Goal: Book appointment/travel/reservation

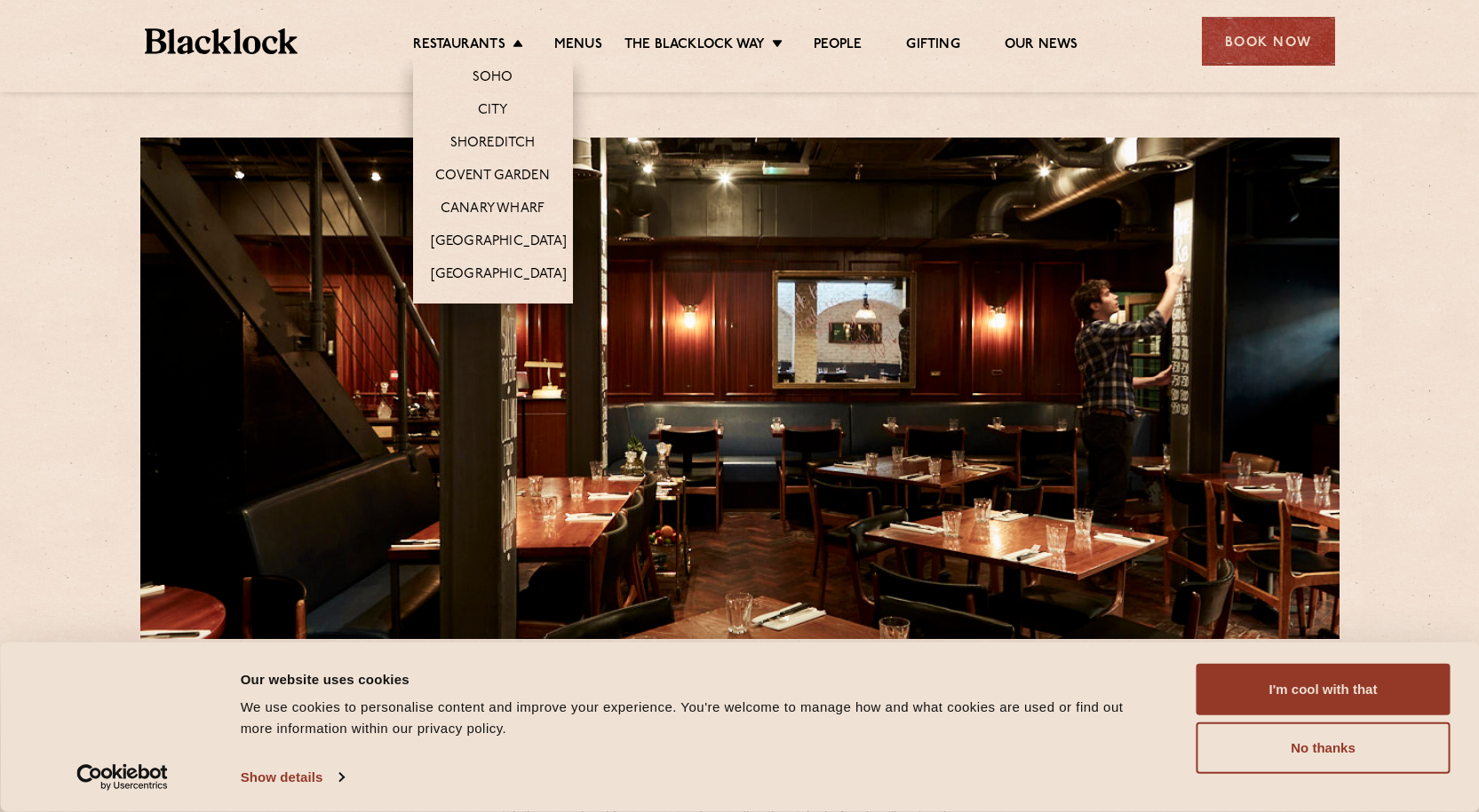
click at [510, 37] on li "Restaurants Soho City Shoreditch Covent Garden Canary Wharf Manchester Birmingh…" at bounding box center [473, 46] width 119 height 19
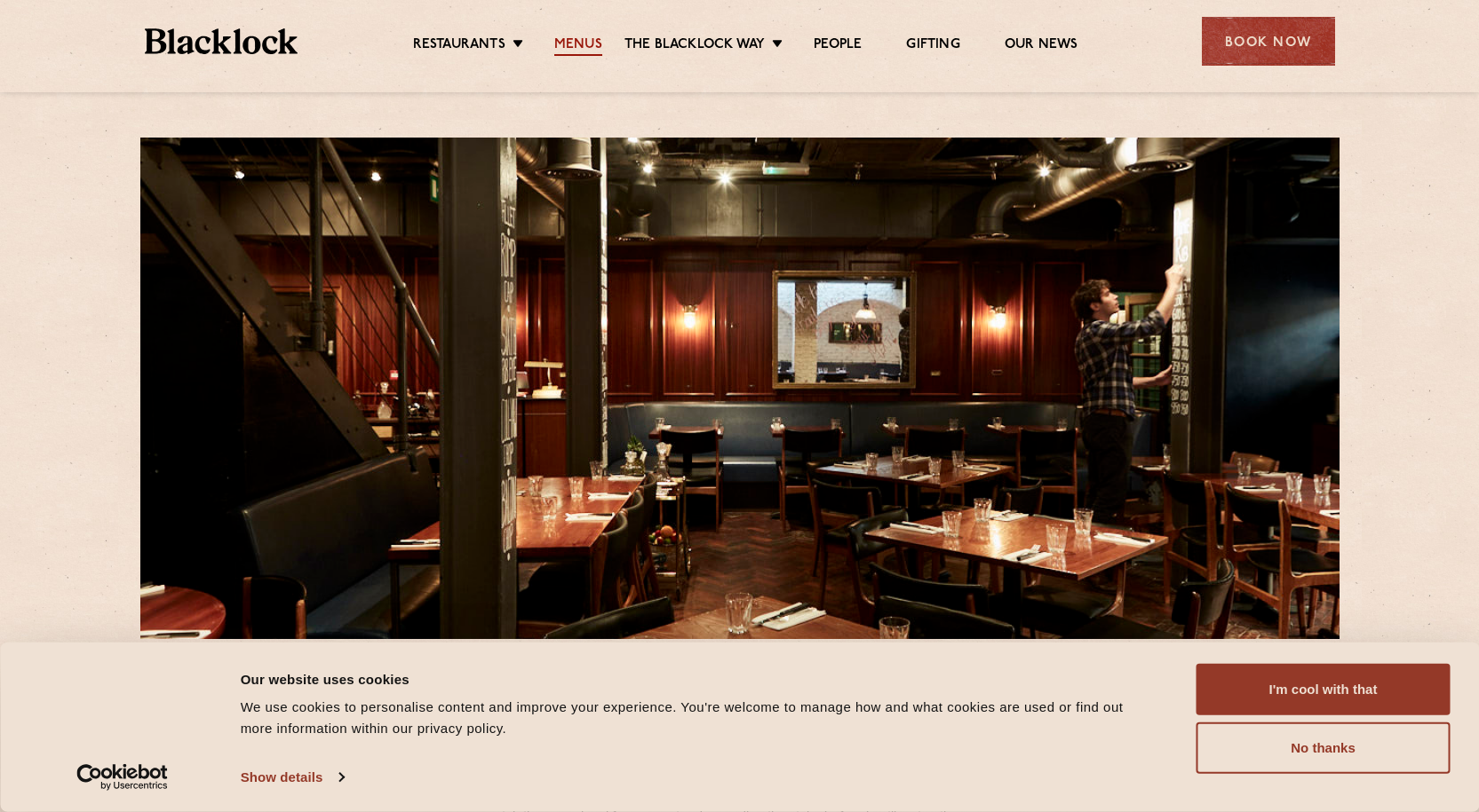
click at [587, 40] on link "Menus" at bounding box center [577, 46] width 48 height 19
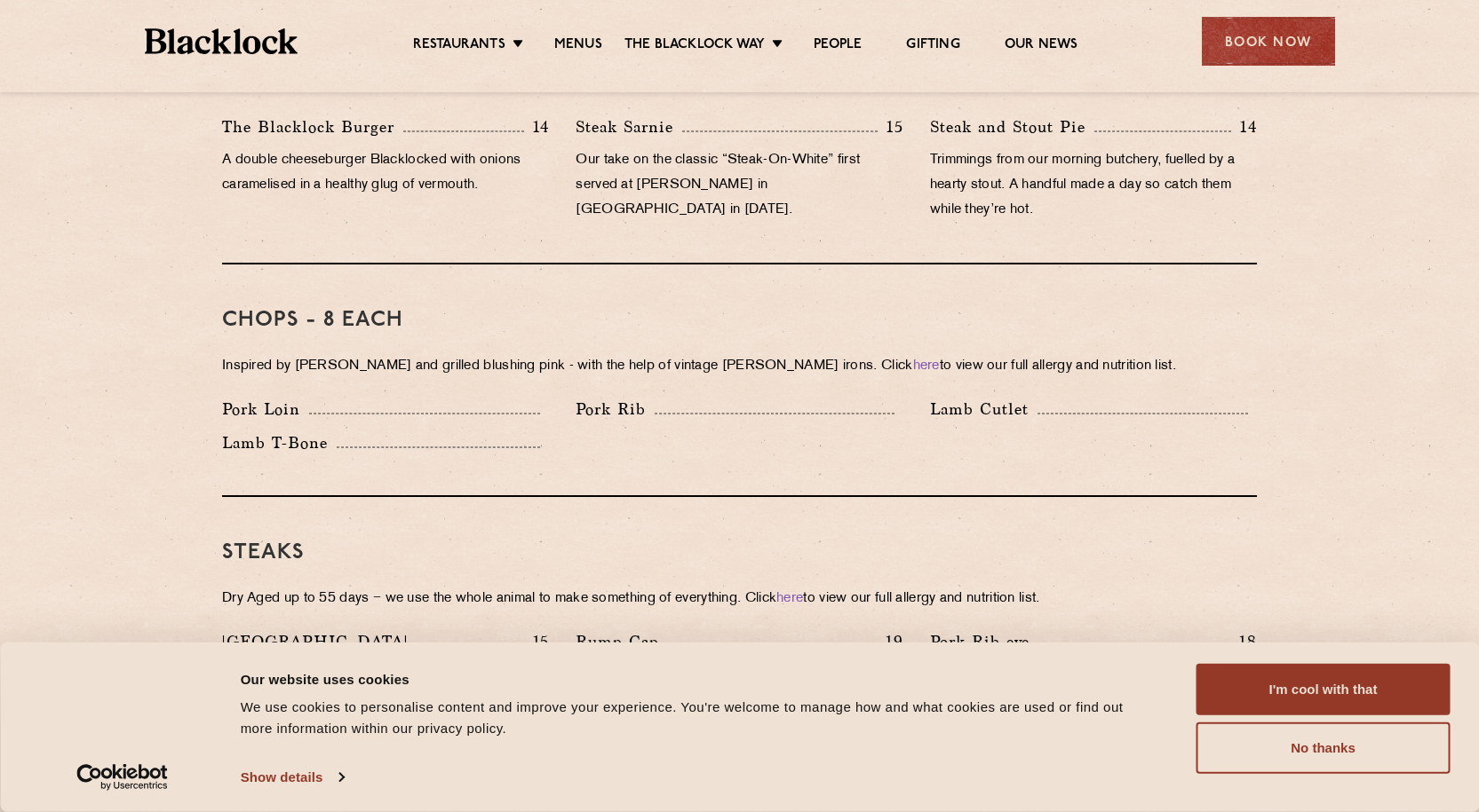
scroll to position [1332, 0]
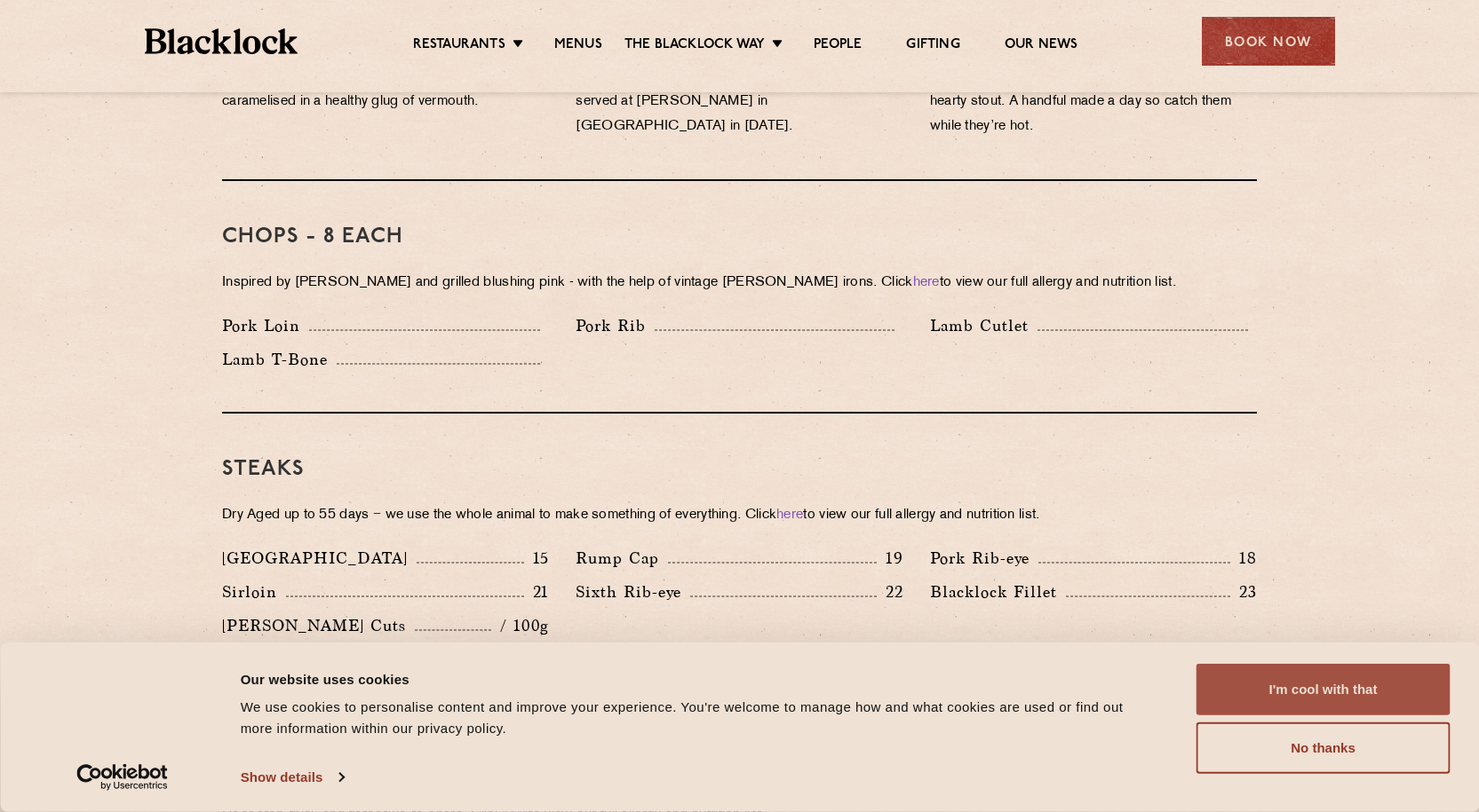
click at [1309, 697] on button "I'm cool with that" at bounding box center [1323, 689] width 254 height 52
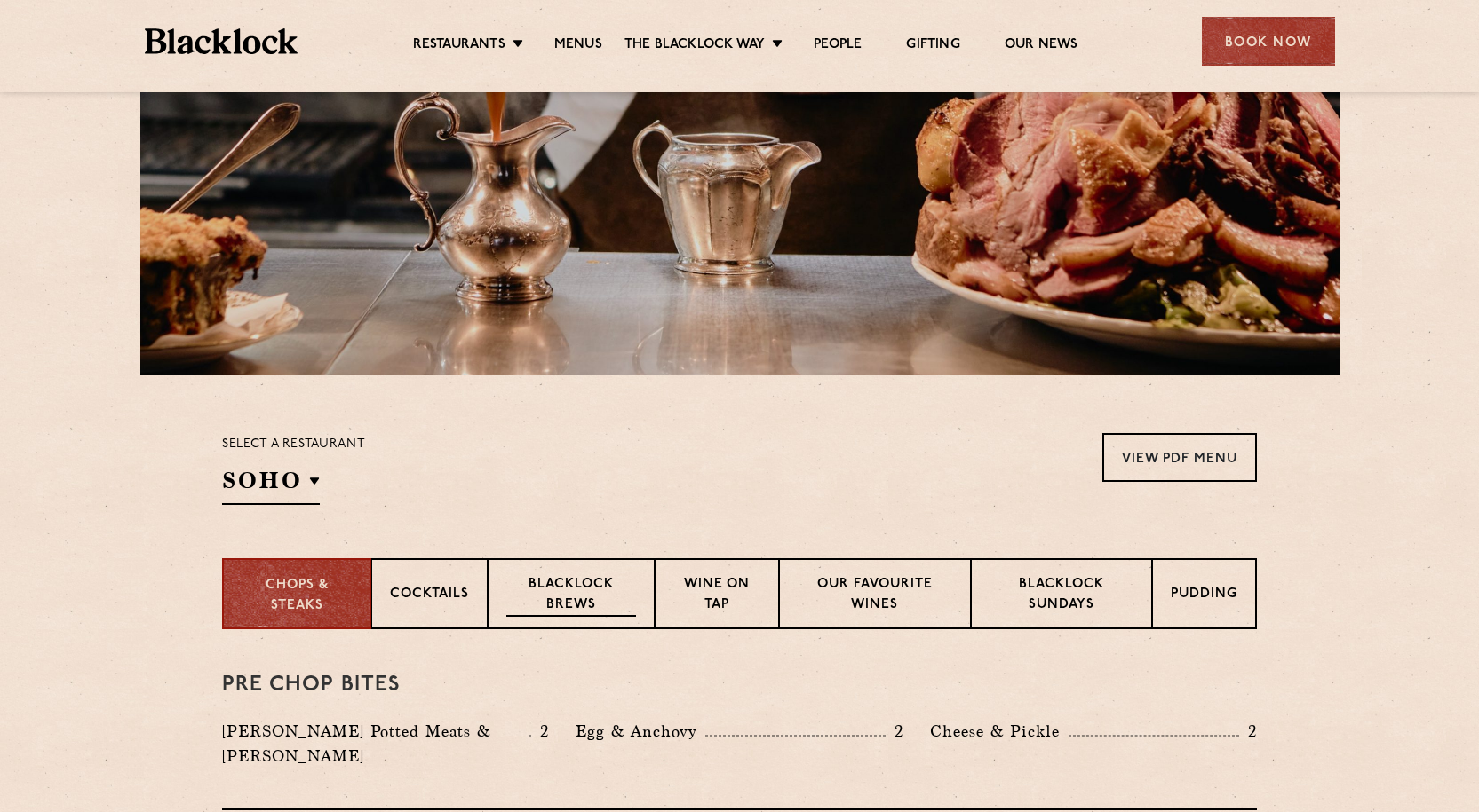
scroll to position [0, 0]
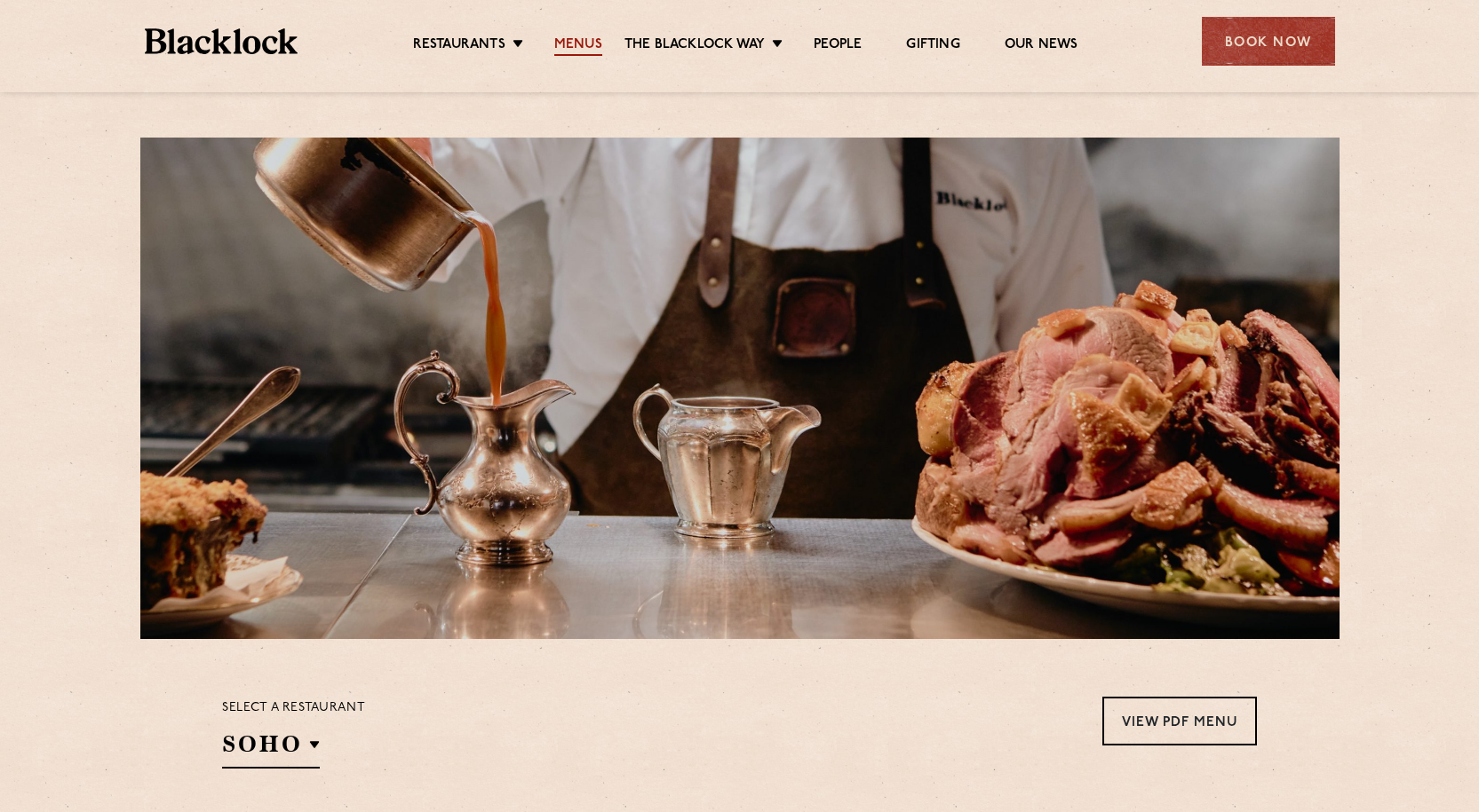
click at [594, 43] on link "Menus" at bounding box center [577, 46] width 48 height 19
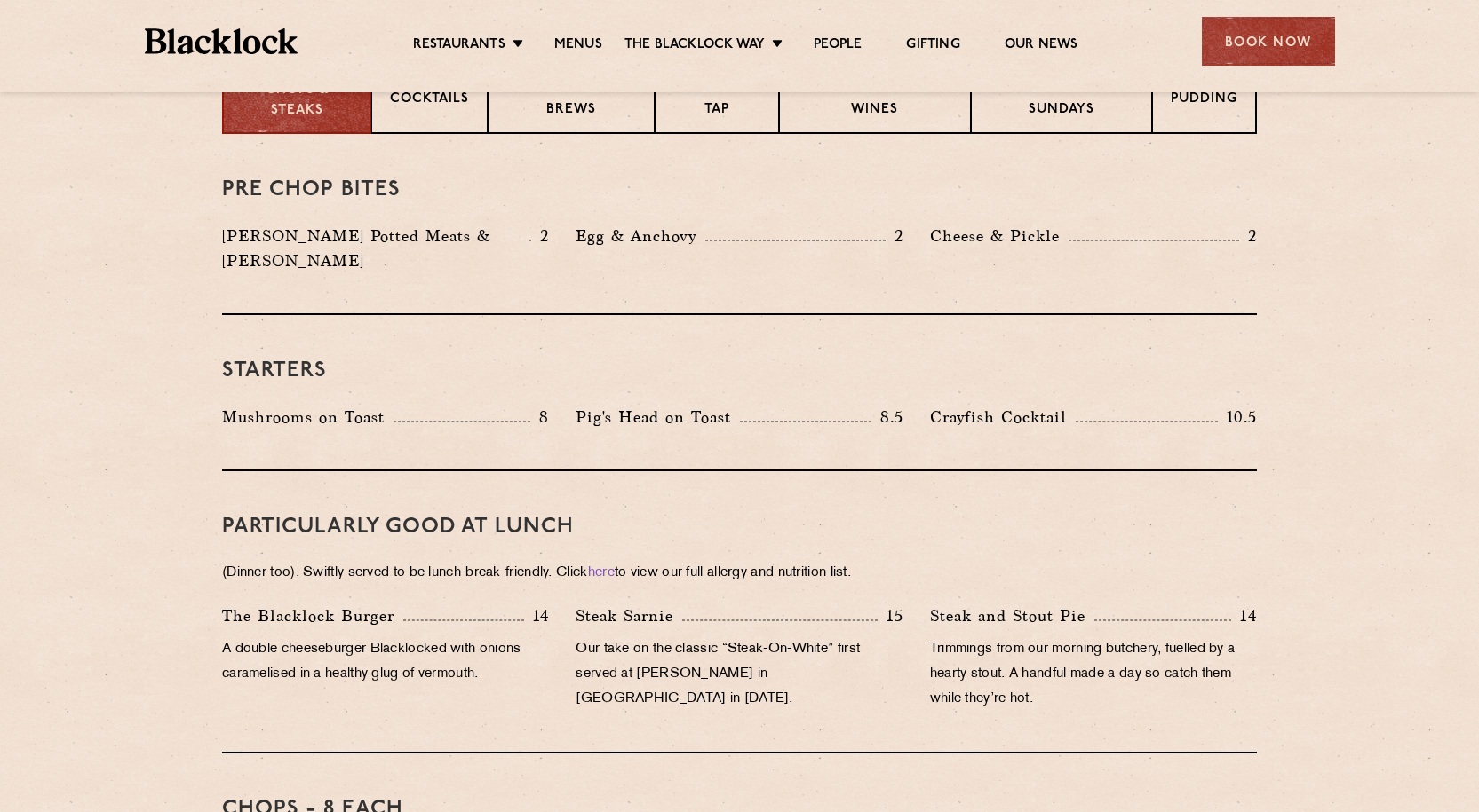
scroll to position [799, 0]
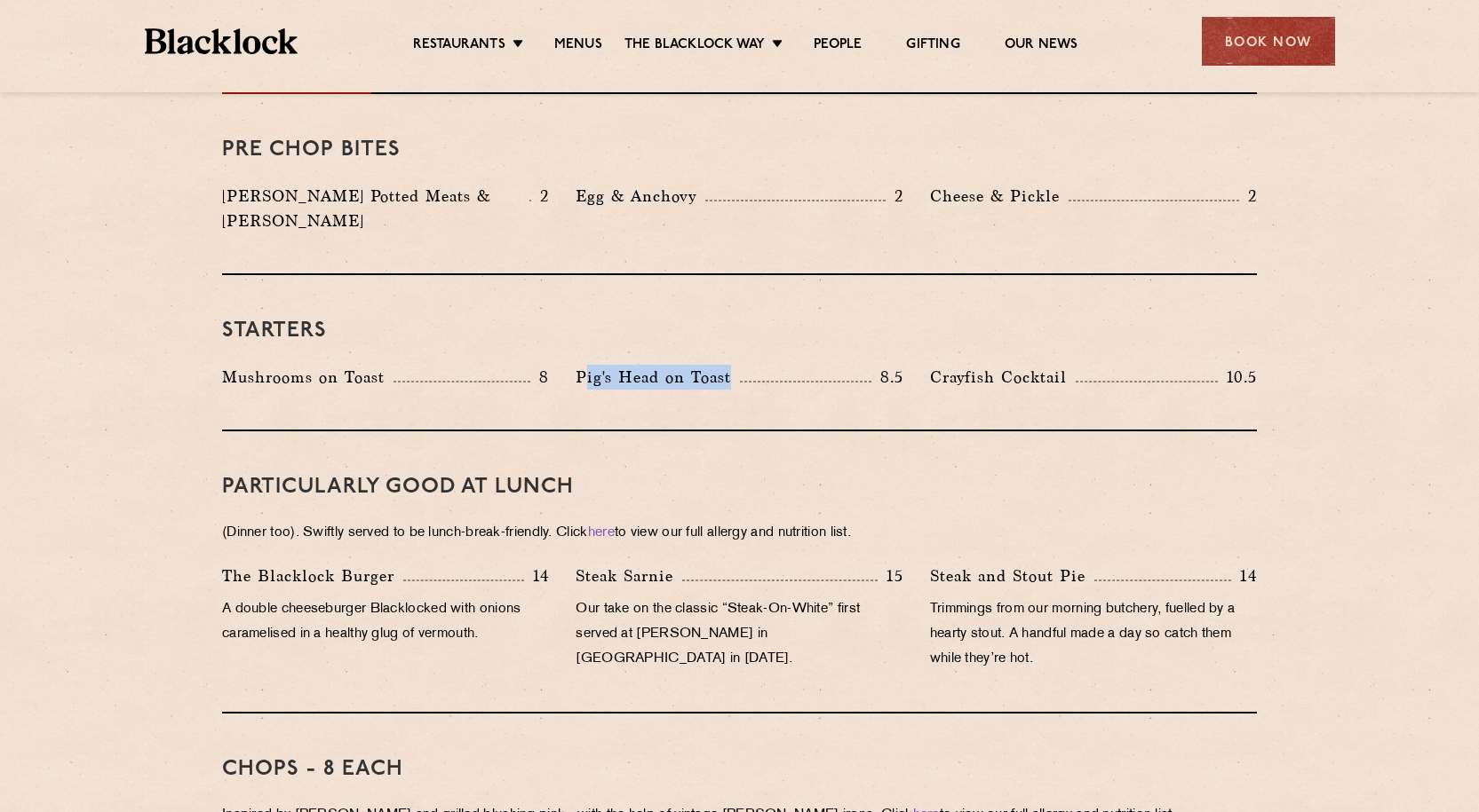
drag, startPoint x: 586, startPoint y: 362, endPoint x: 744, endPoint y: 373, distance: 158.4
click at [744, 373] on div "Starters Mushrooms on Toast 8 Pig's Head on Toast 8.5 Crayfish Cocktail 10.5" at bounding box center [739, 353] width 1034 height 156
drag, startPoint x: 566, startPoint y: 345, endPoint x: 733, endPoint y: 346, distance: 167.0
click at [733, 365] on div "Pig's Head on Toast 8.5" at bounding box center [739, 381] width 354 height 34
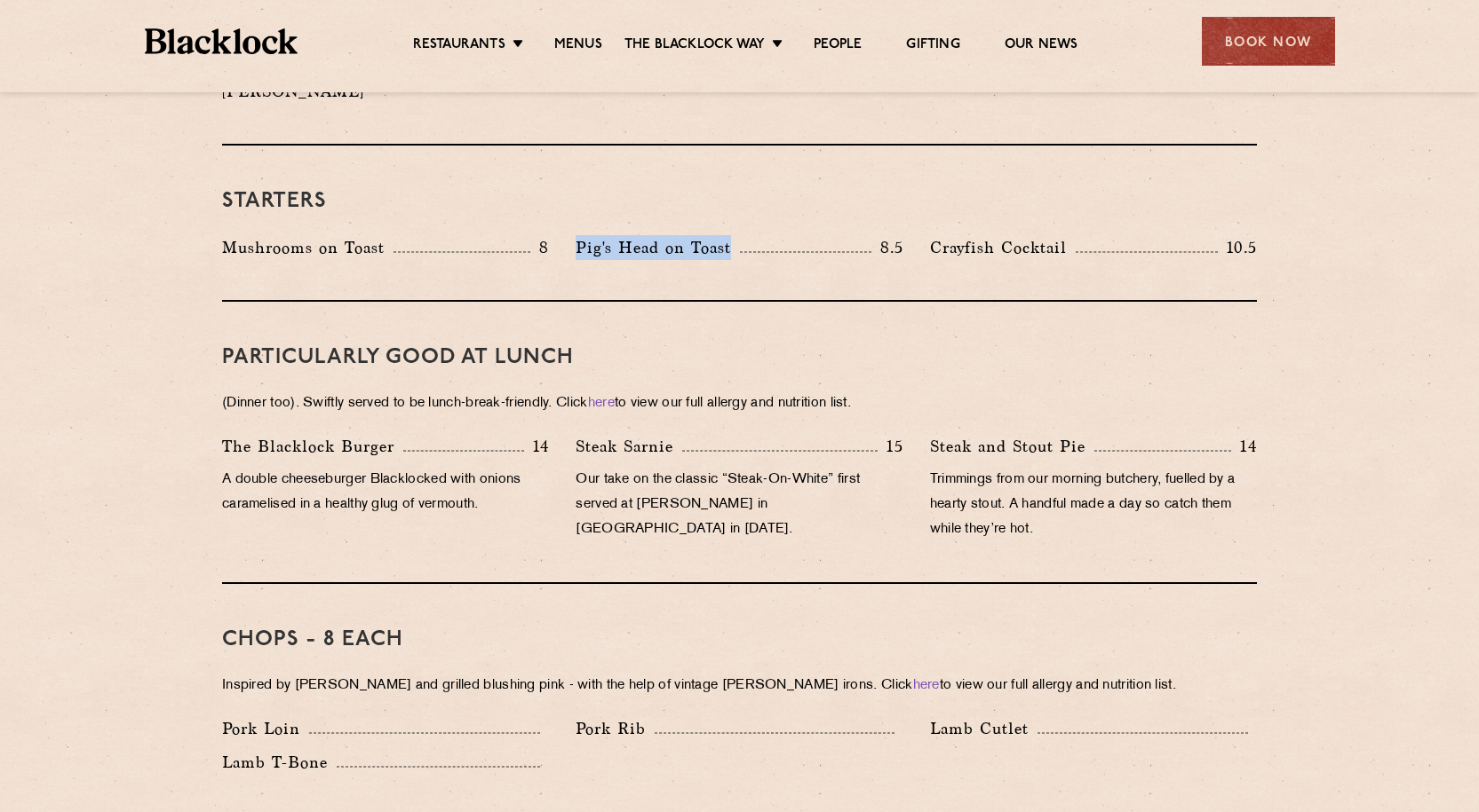
scroll to position [1154, 0]
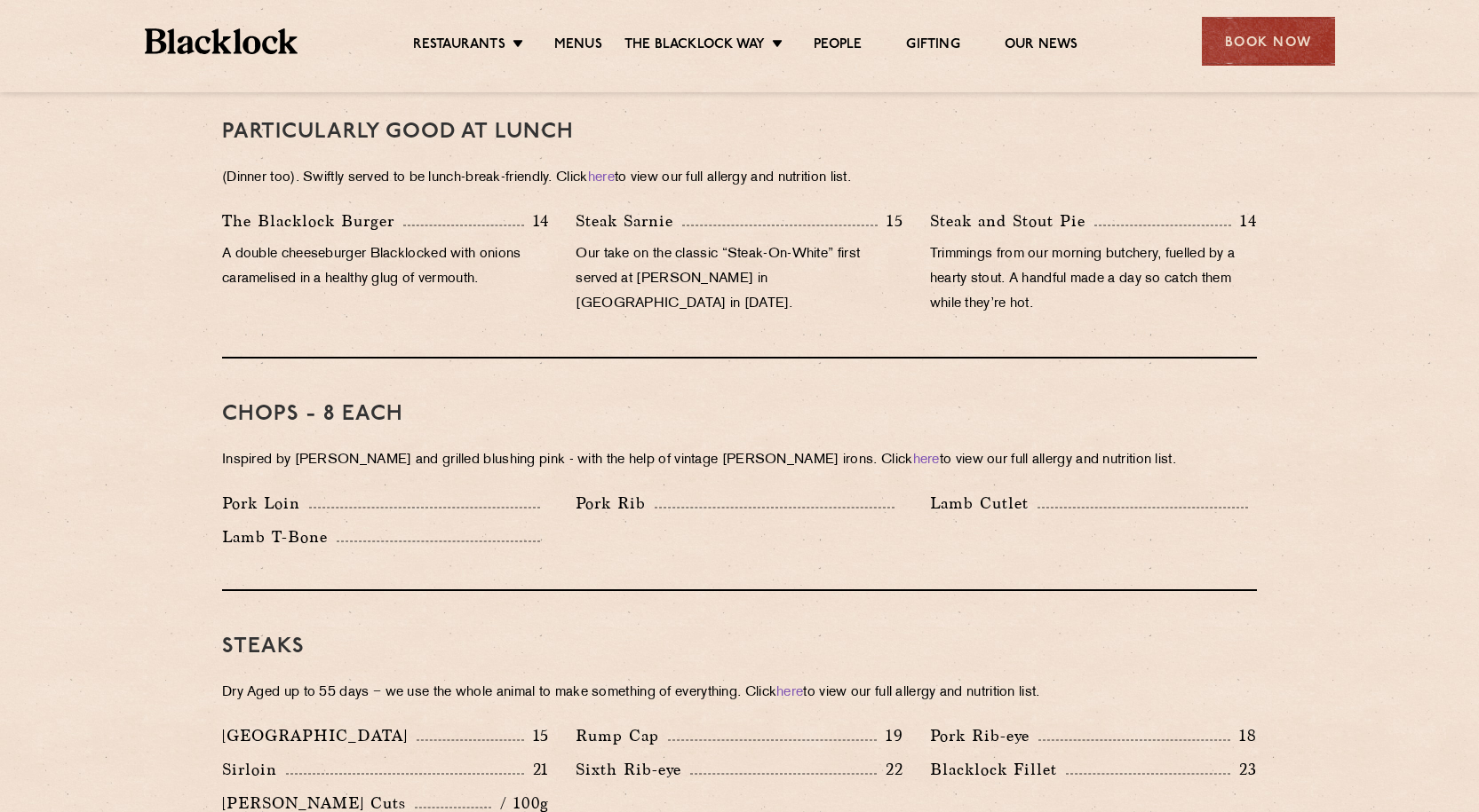
drag, startPoint x: 41, startPoint y: 368, endPoint x: 124, endPoint y: 386, distance: 84.9
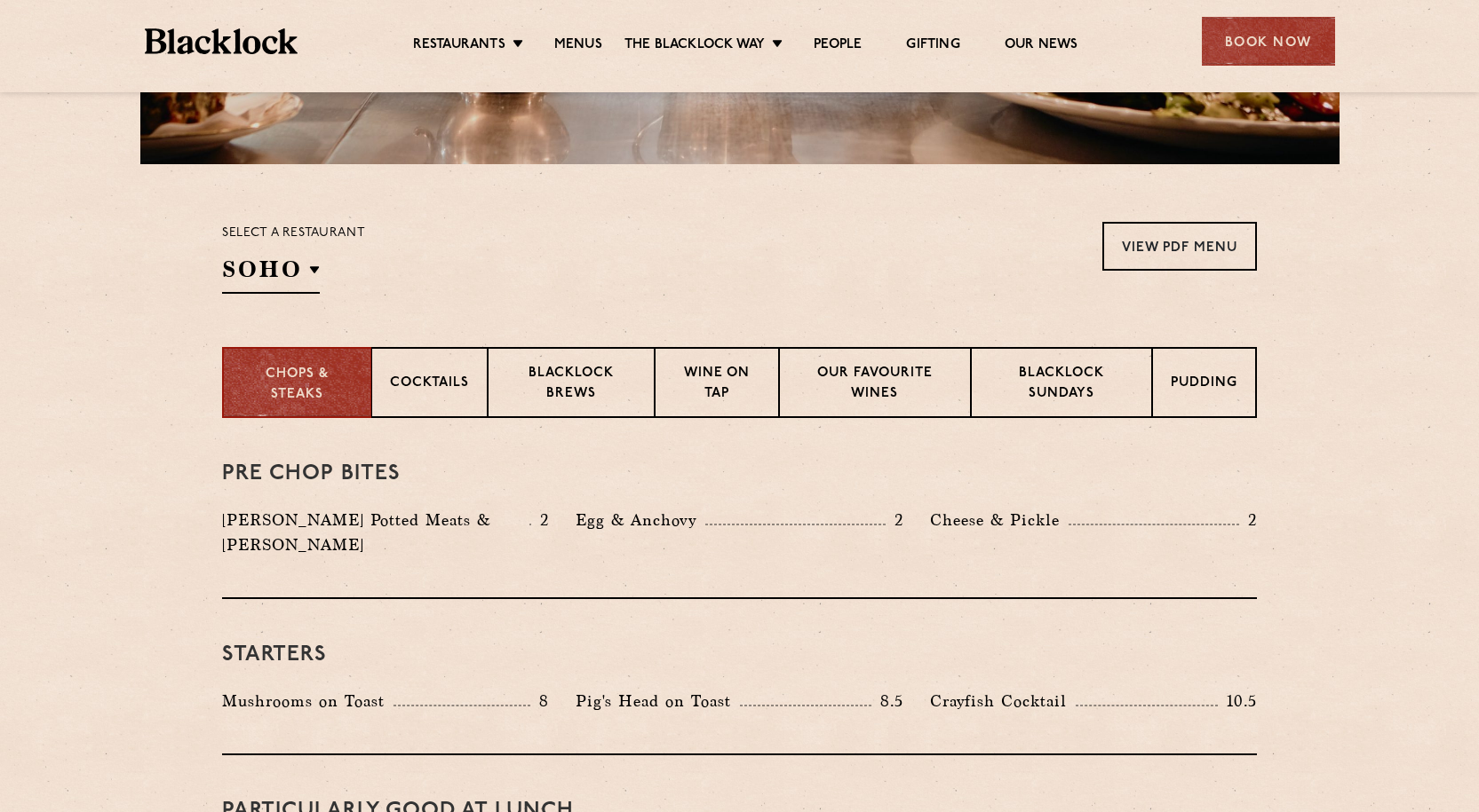
scroll to position [353, 0]
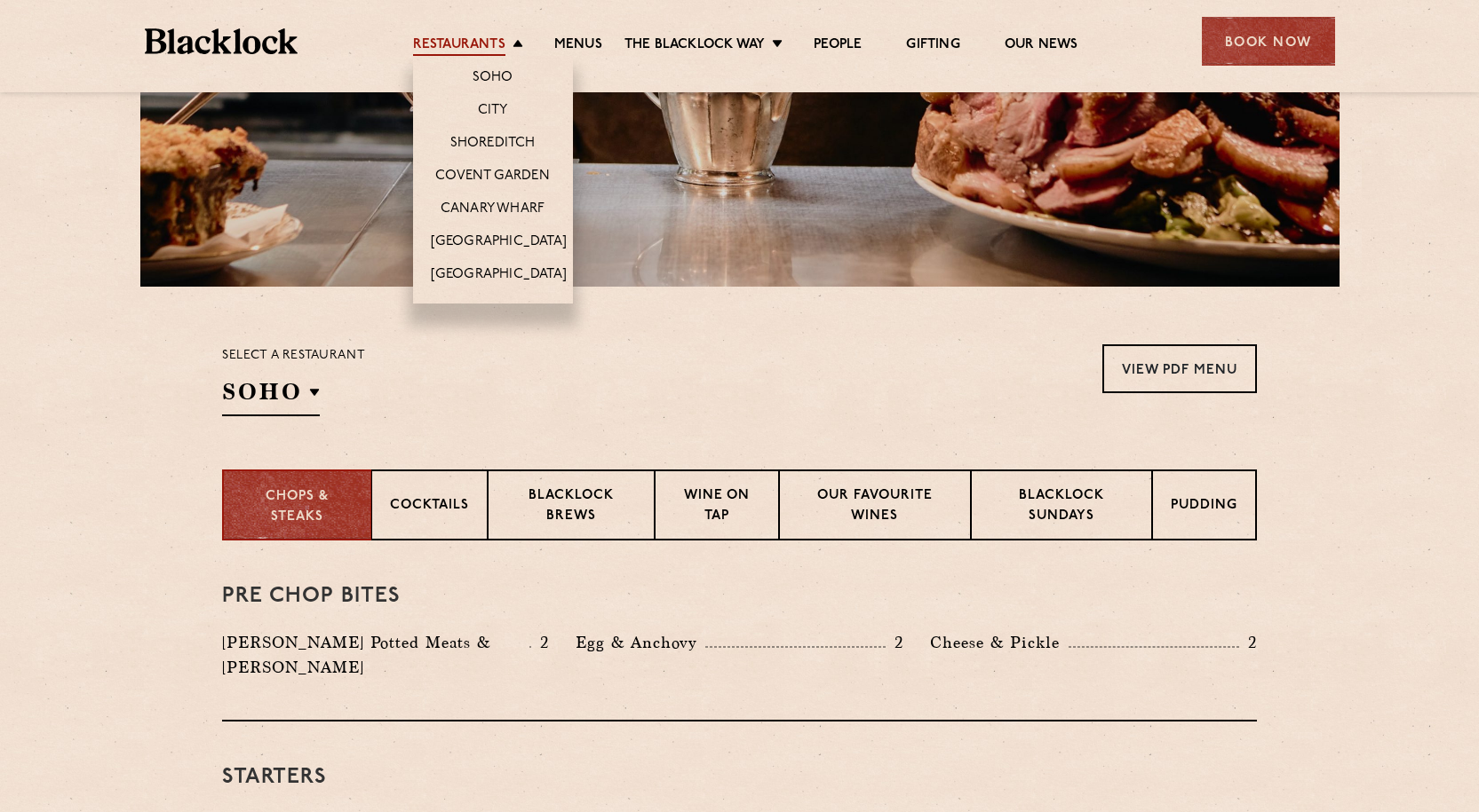
click at [487, 44] on link "Restaurants" at bounding box center [459, 46] width 93 height 19
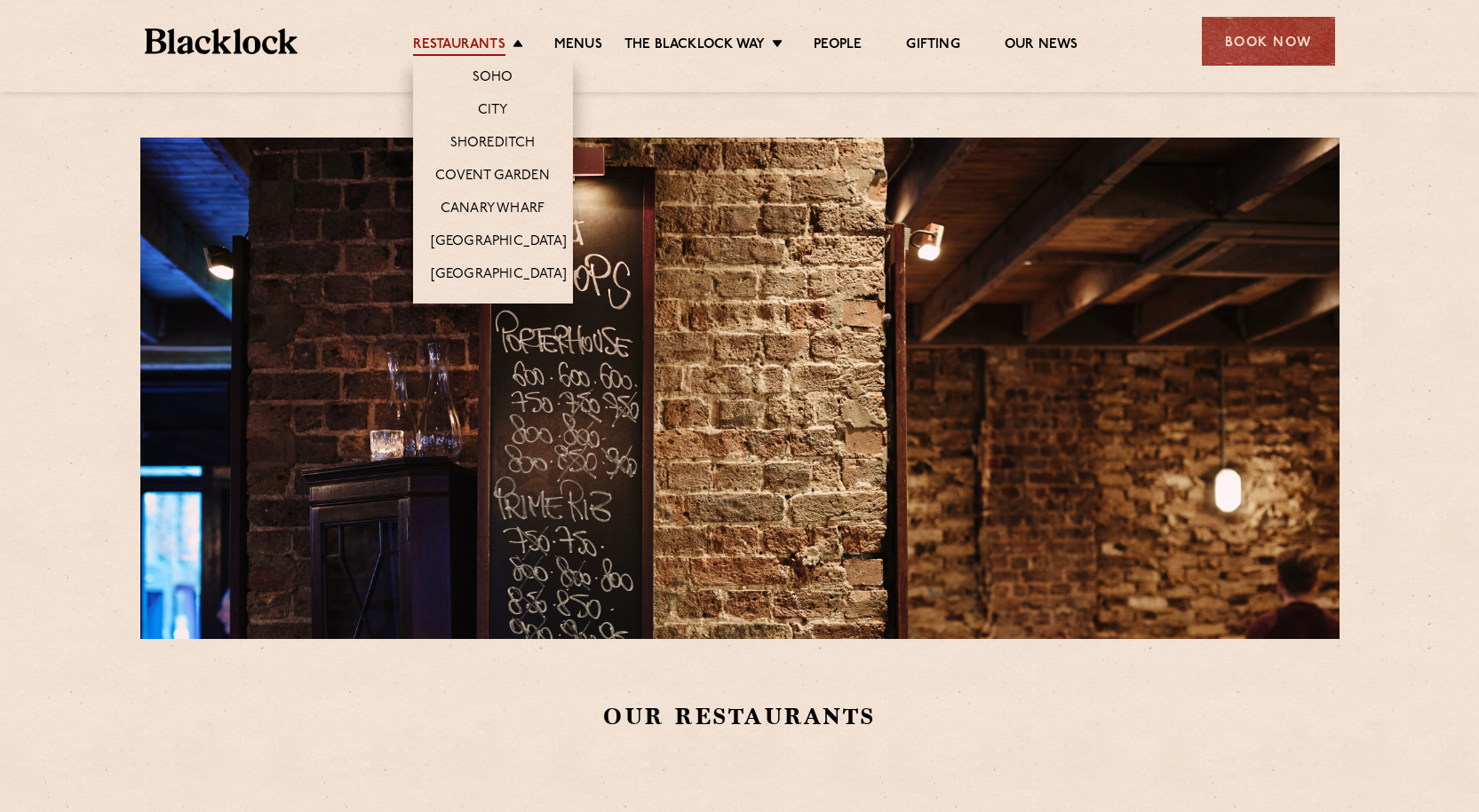
click at [485, 40] on link "Restaurants" at bounding box center [459, 46] width 93 height 19
click at [512, 184] on link "Covent Garden" at bounding box center [492, 177] width 115 height 19
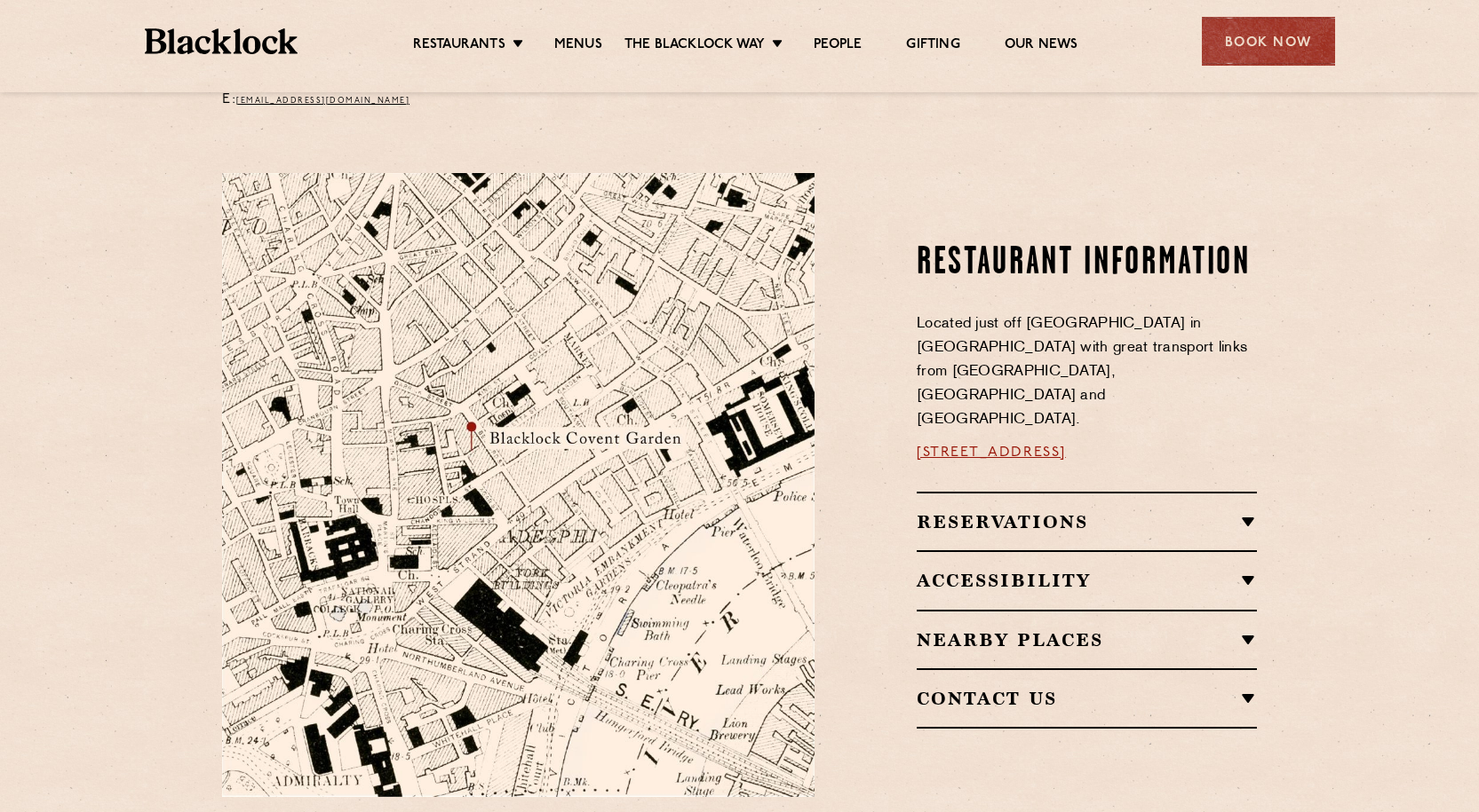
scroll to position [861, 0]
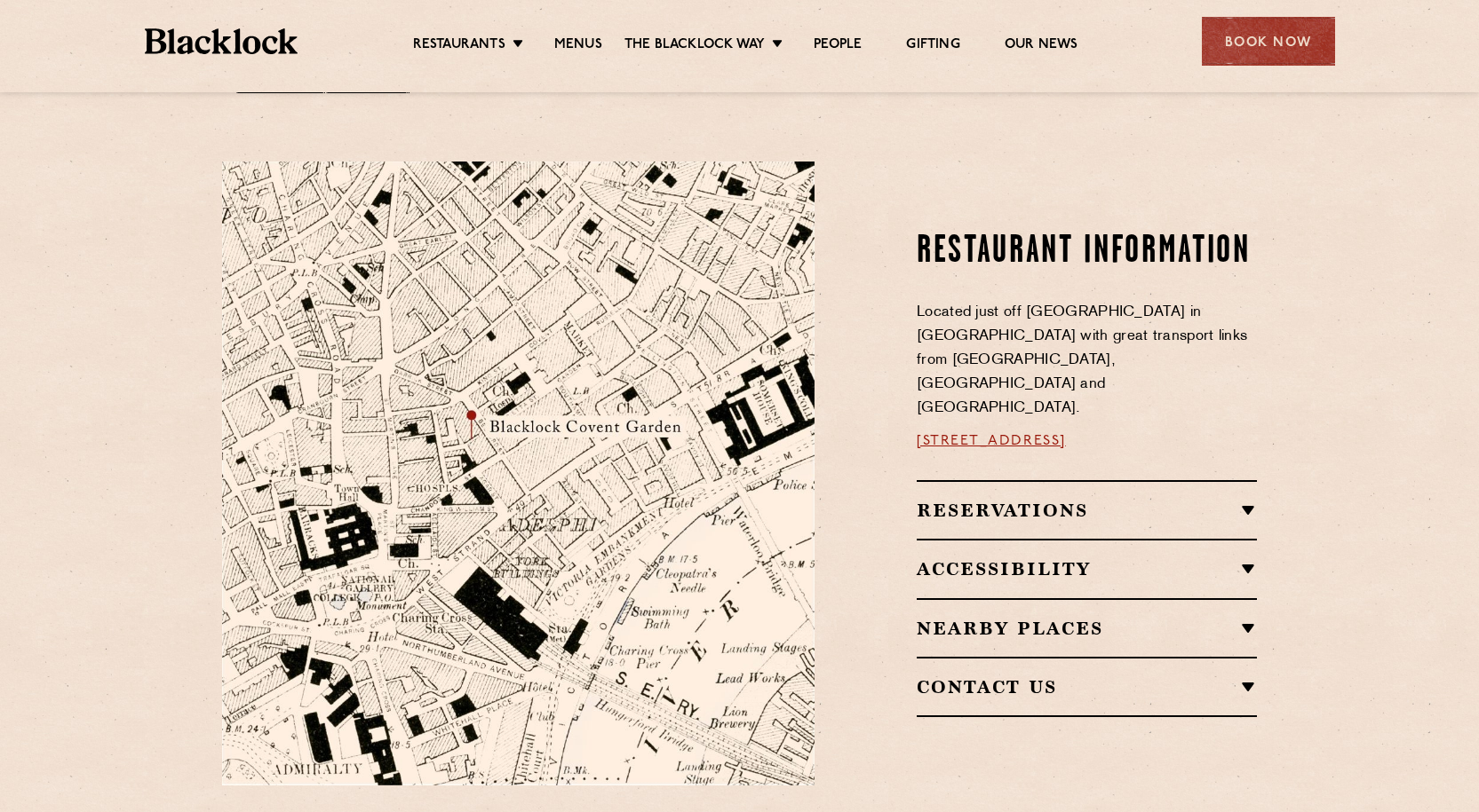
click at [1247, 500] on h2 "Reservations" at bounding box center [1086, 511] width 340 height 21
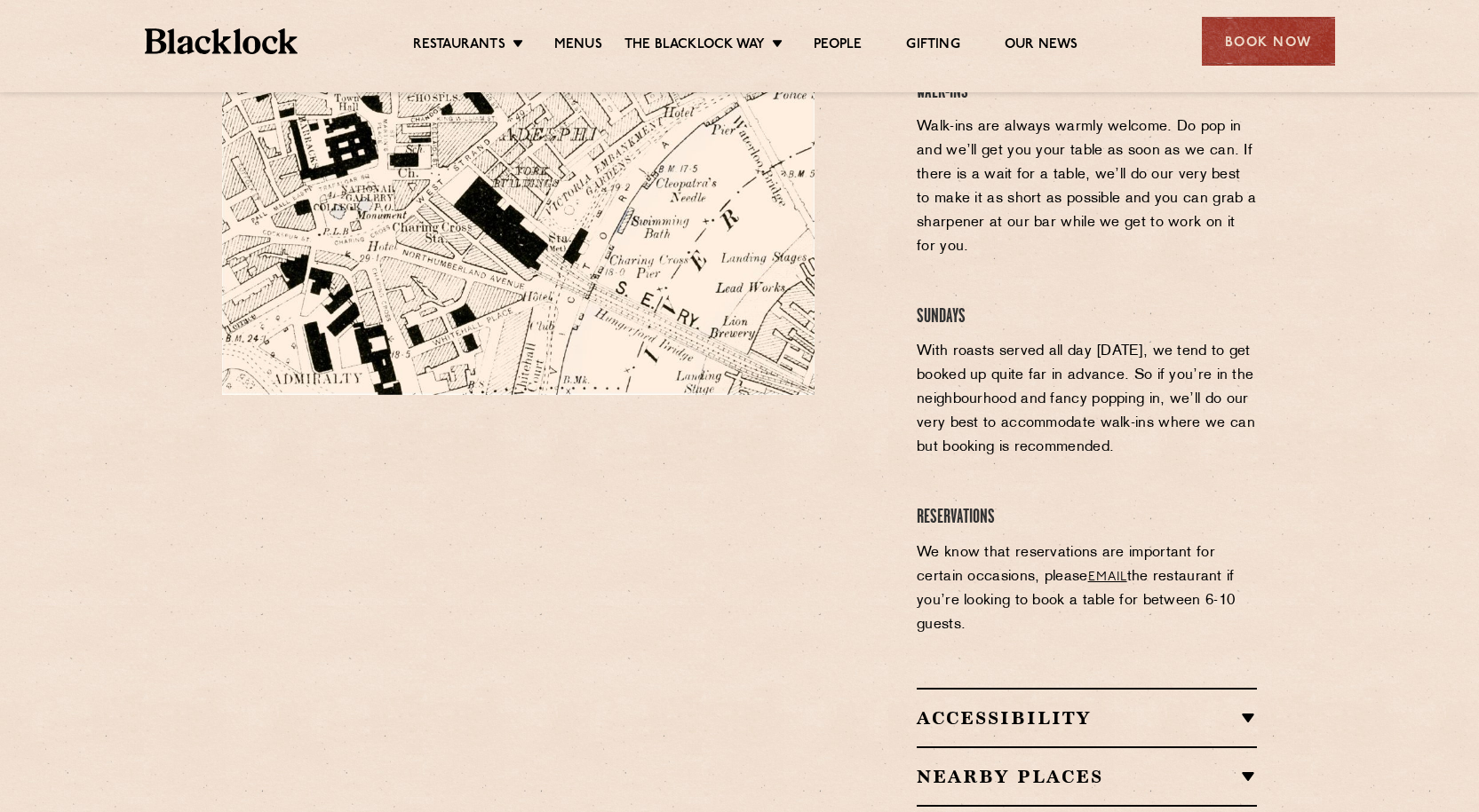
scroll to position [1482, 0]
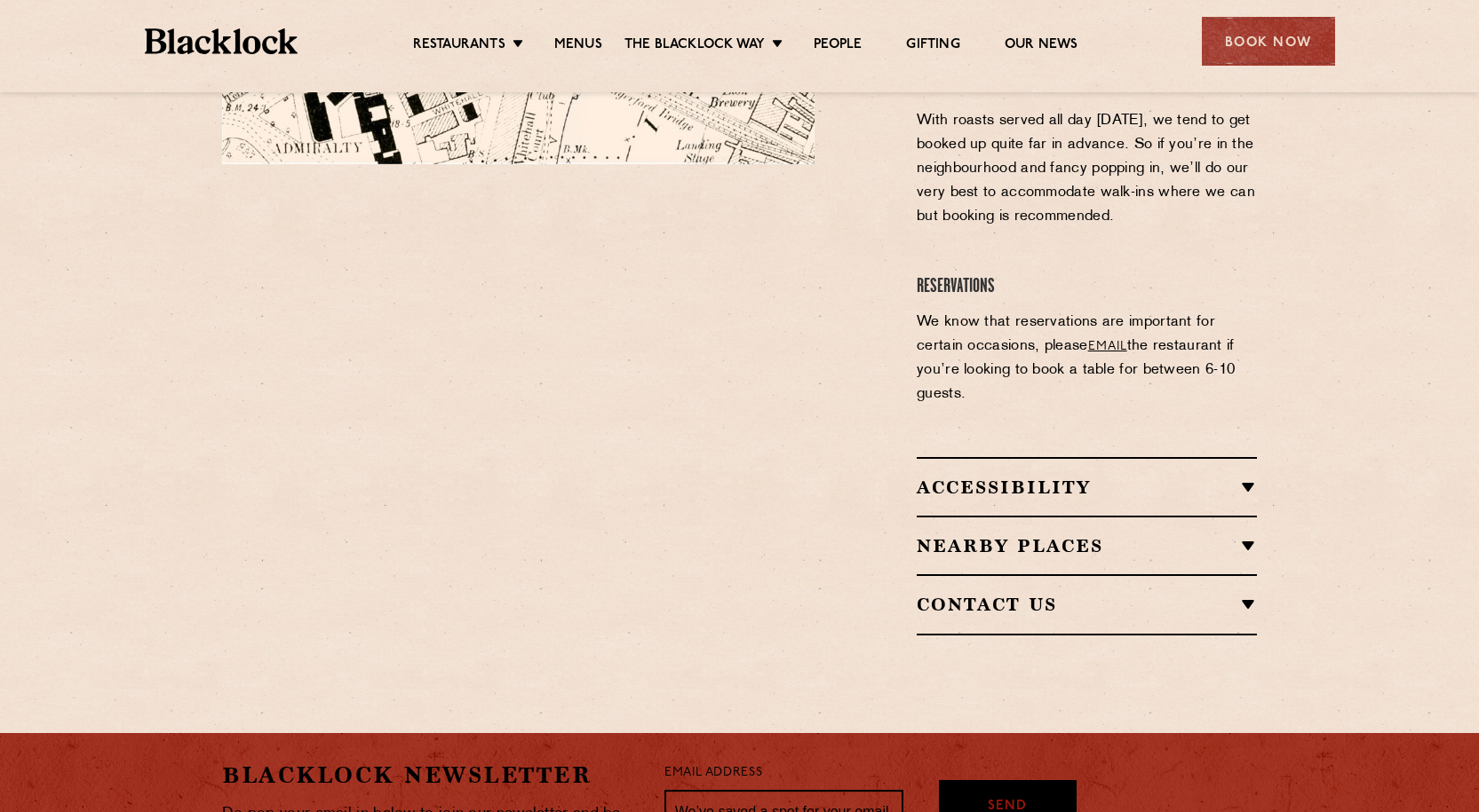
click at [1248, 594] on h2 "Contact Us" at bounding box center [1086, 604] width 340 height 21
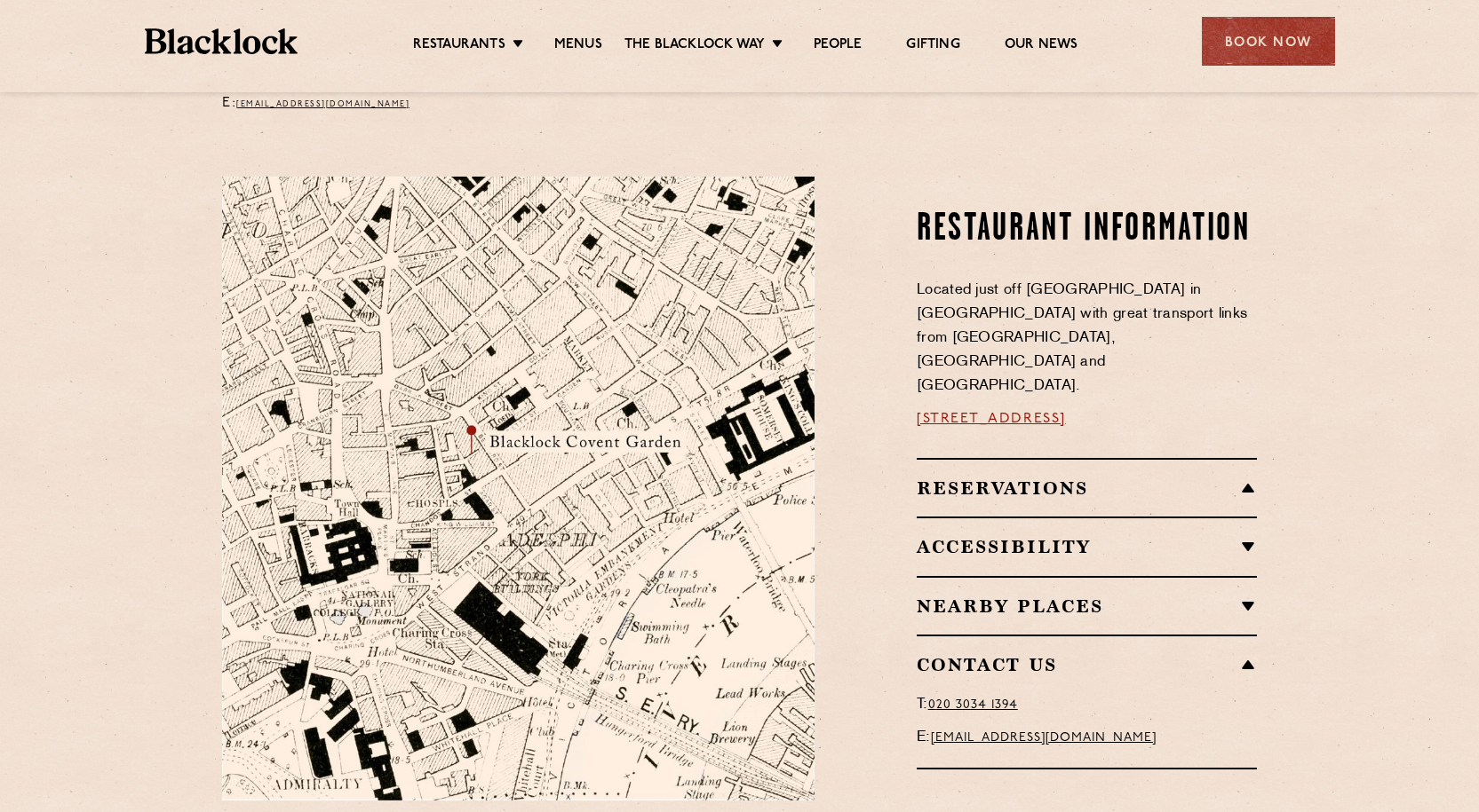
scroll to position [711, 0]
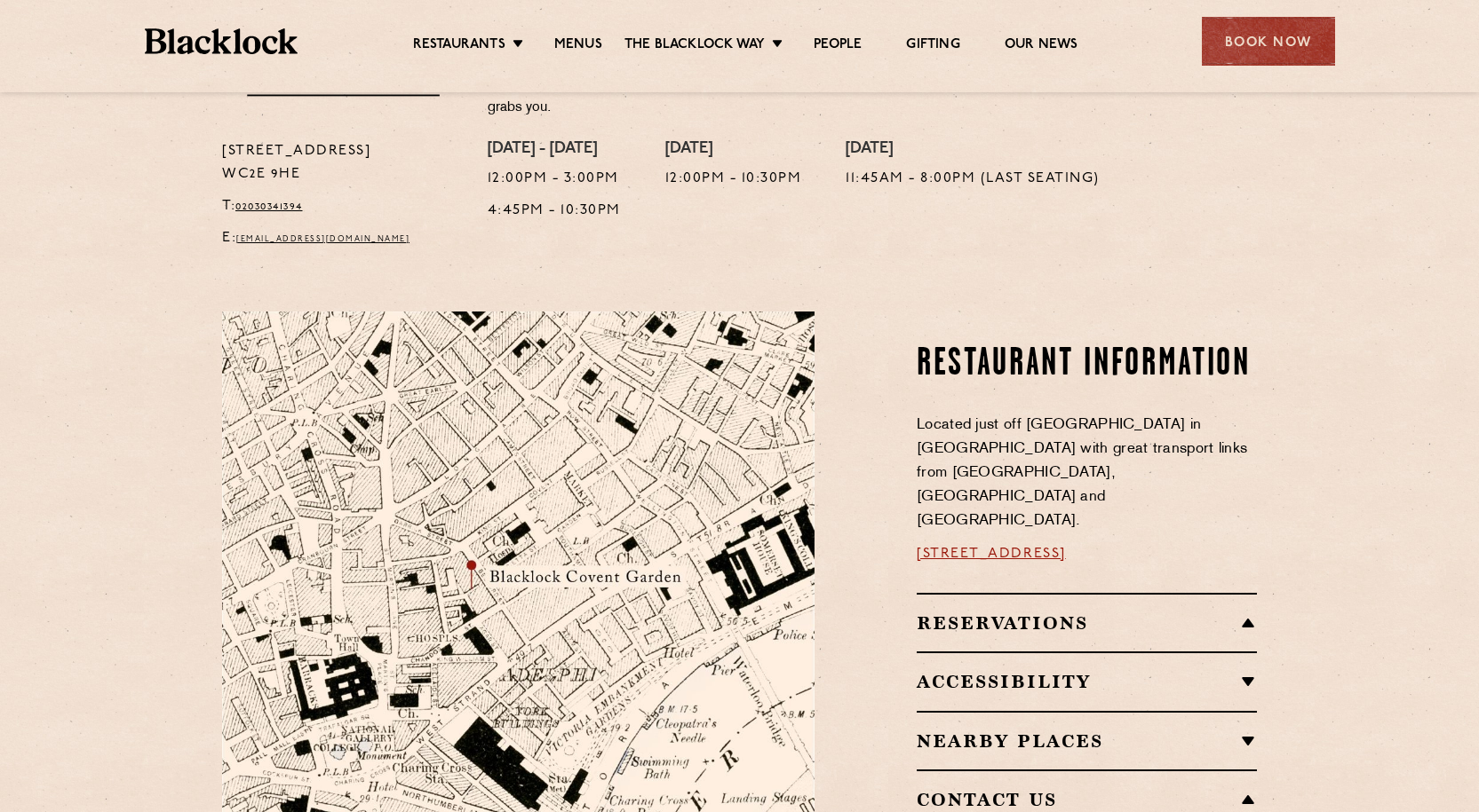
click at [1251, 613] on h2 "Reservations" at bounding box center [1086, 624] width 340 height 21
click at [1242, 613] on h2 "Reservations" at bounding box center [1086, 624] width 340 height 21
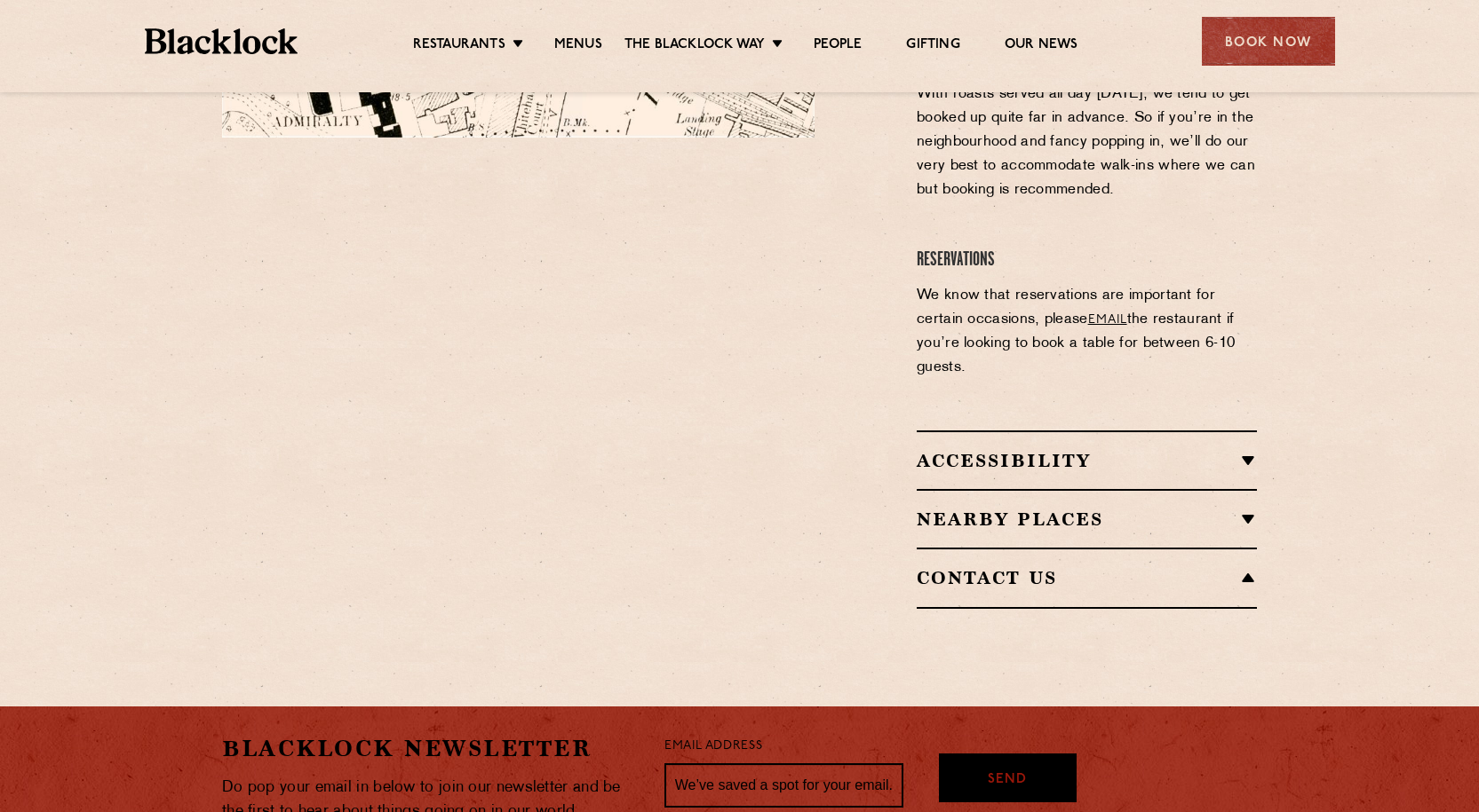
scroll to position [1510, 0]
click at [1250, 566] on h2 "Contact Us" at bounding box center [1086, 577] width 340 height 21
click at [1251, 566] on h2 "Contact Us" at bounding box center [1086, 577] width 340 height 21
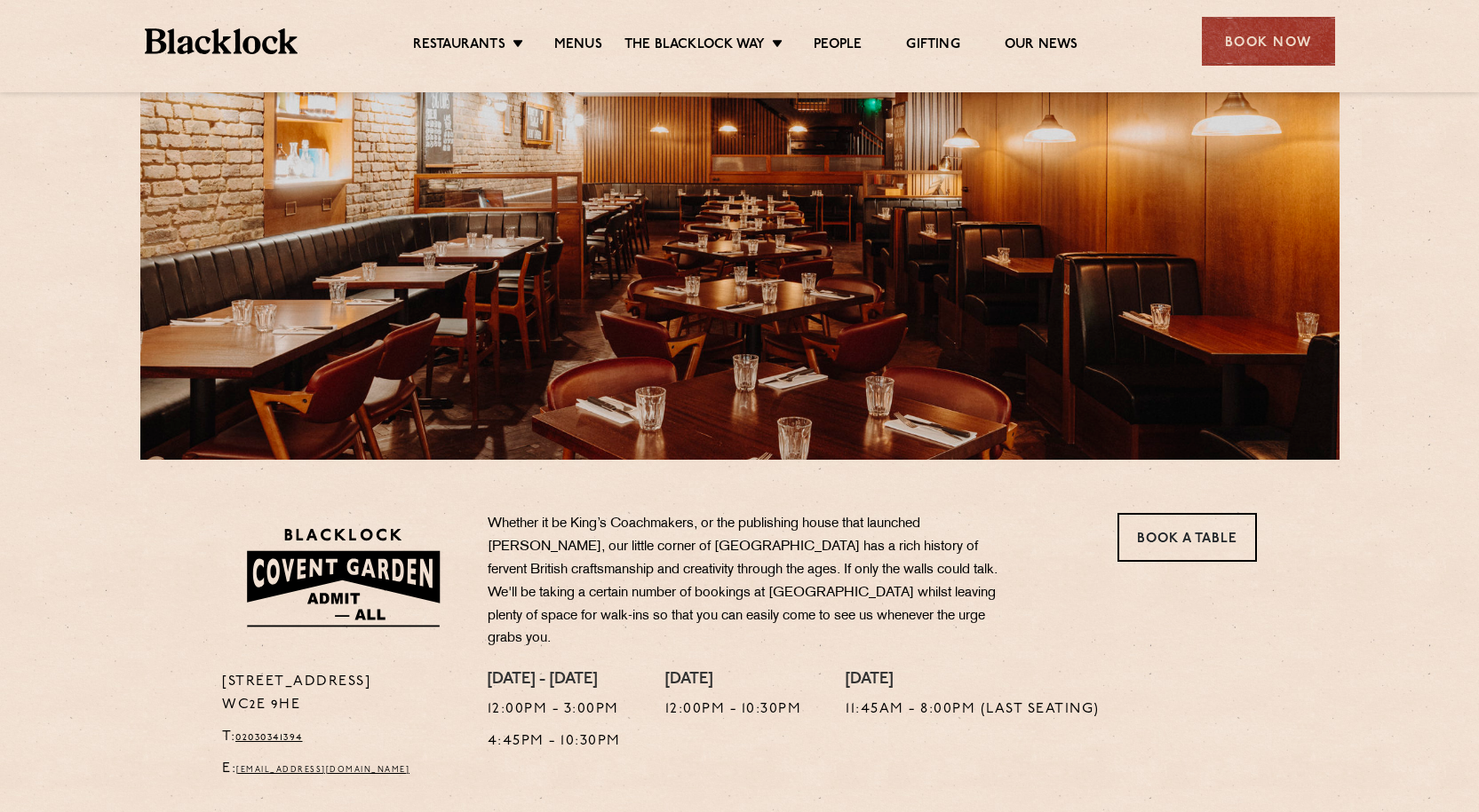
scroll to position [0, 0]
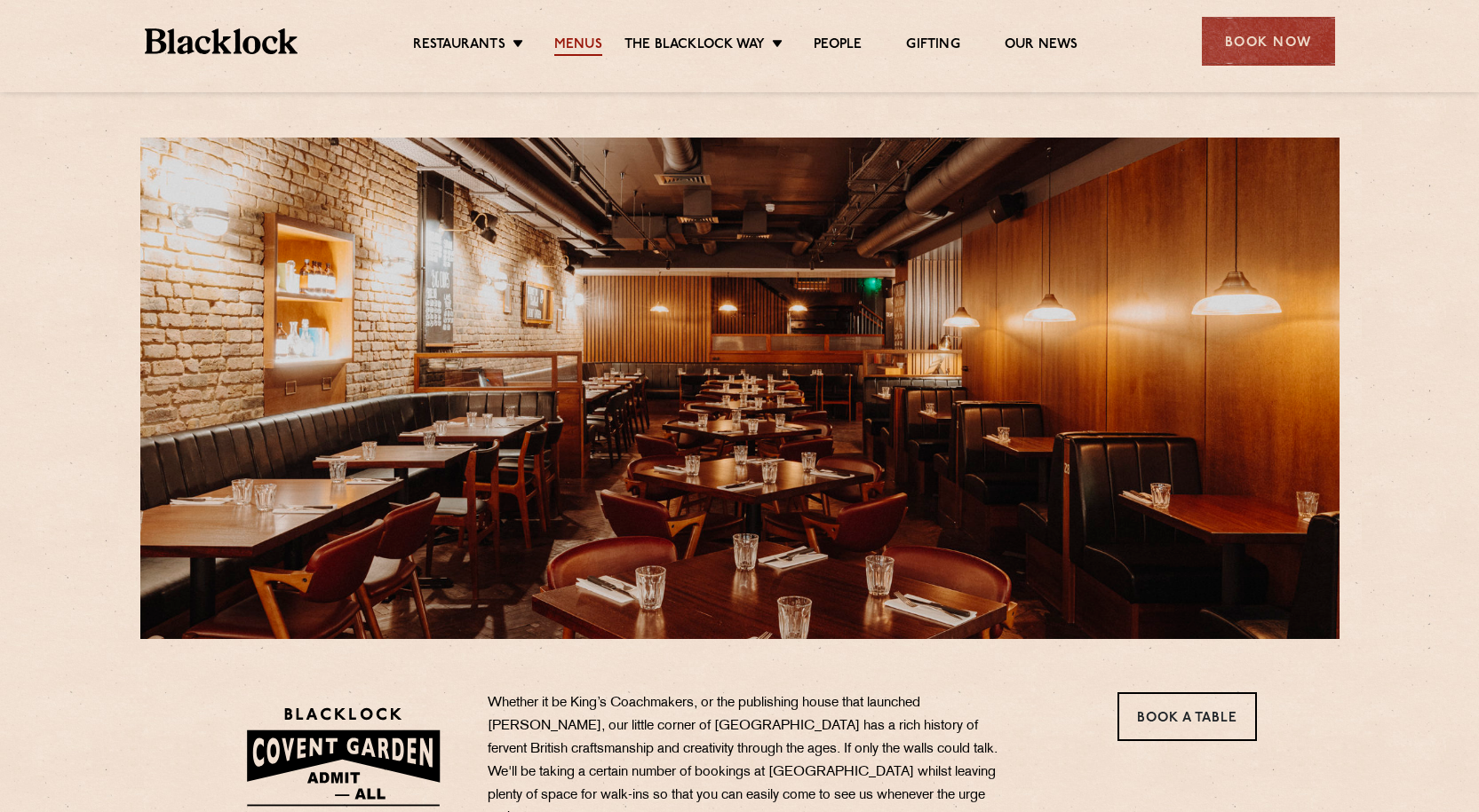
click at [591, 48] on link "Menus" at bounding box center [577, 46] width 48 height 19
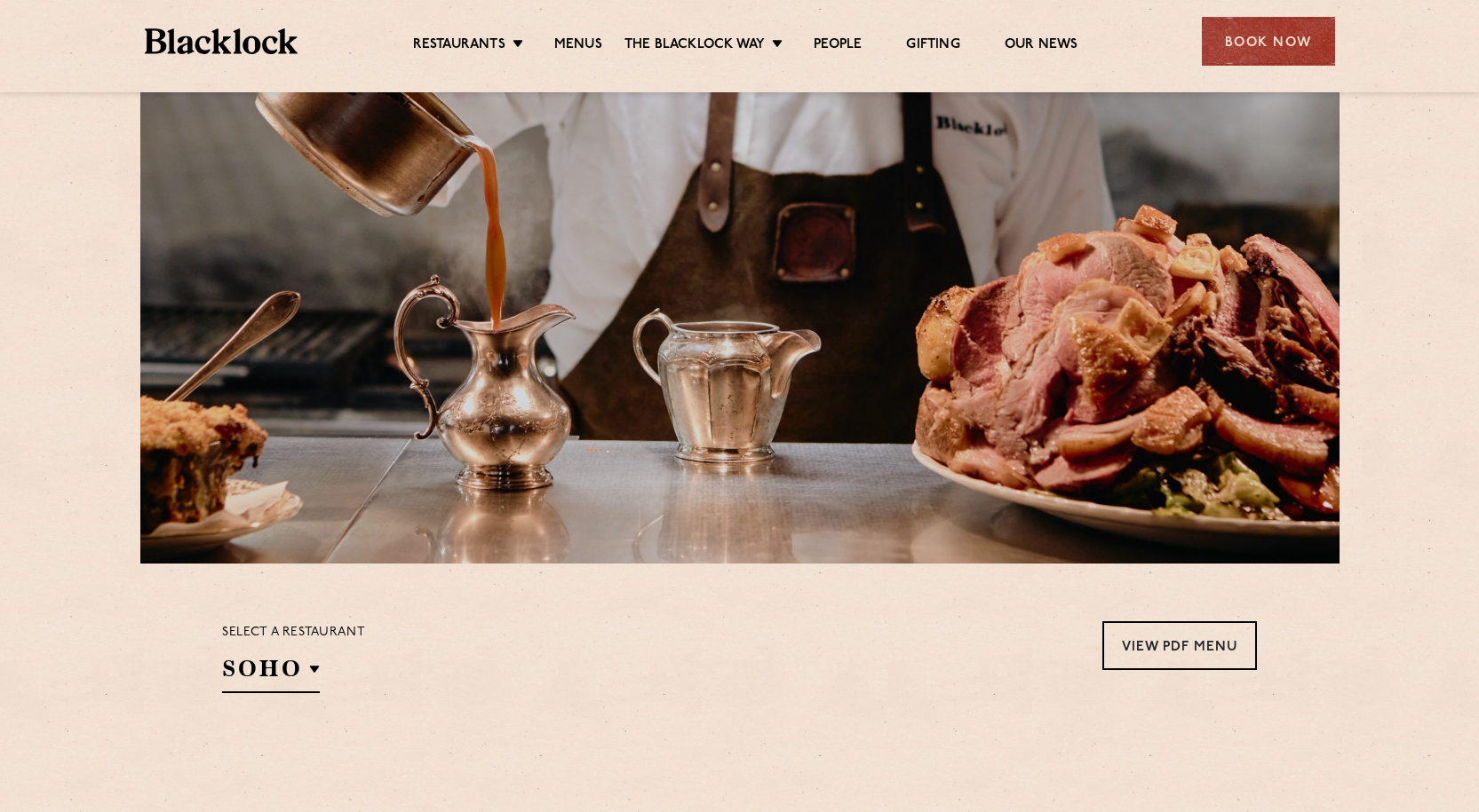
scroll to position [533, 0]
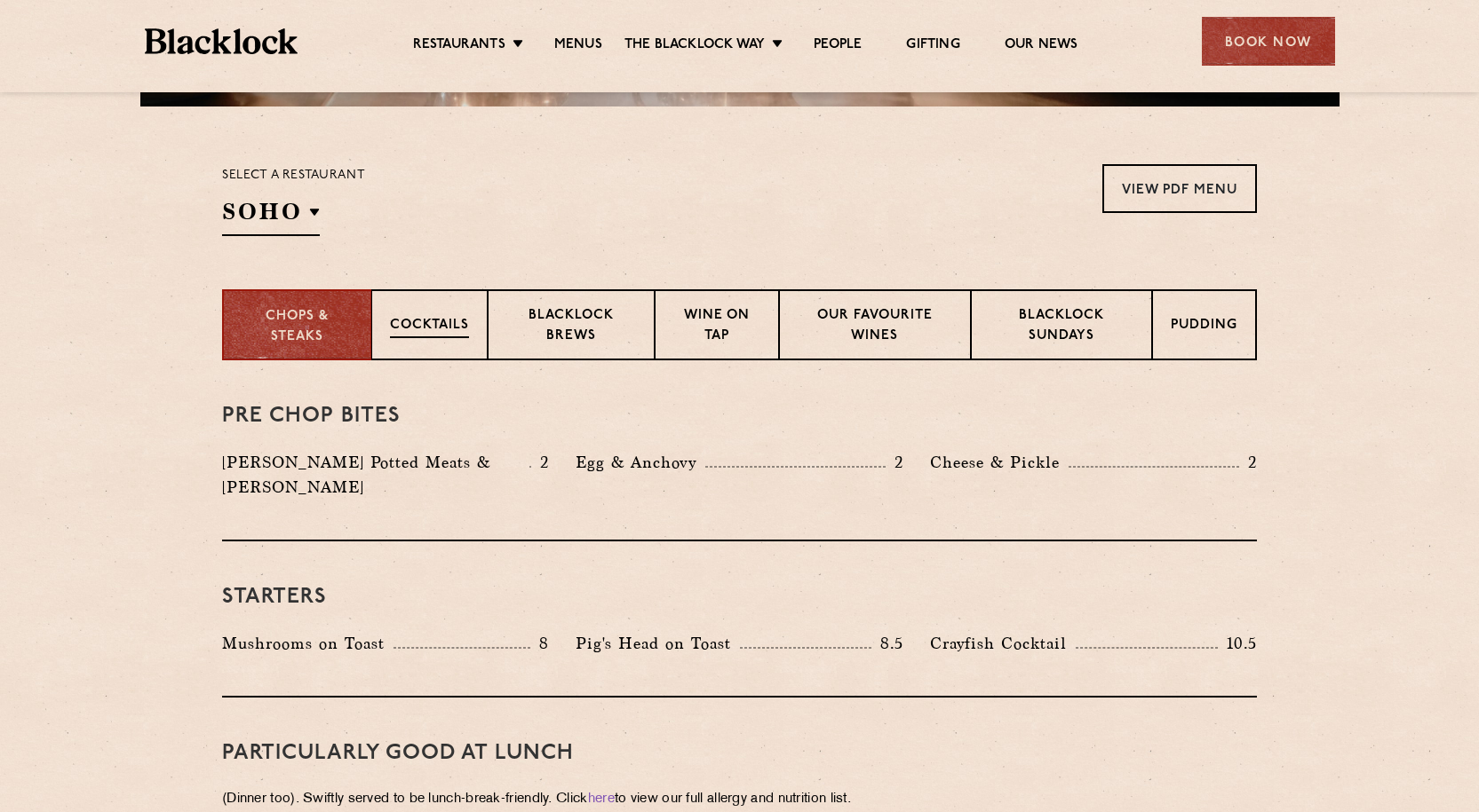
click at [463, 326] on p "Cocktails" at bounding box center [429, 327] width 79 height 22
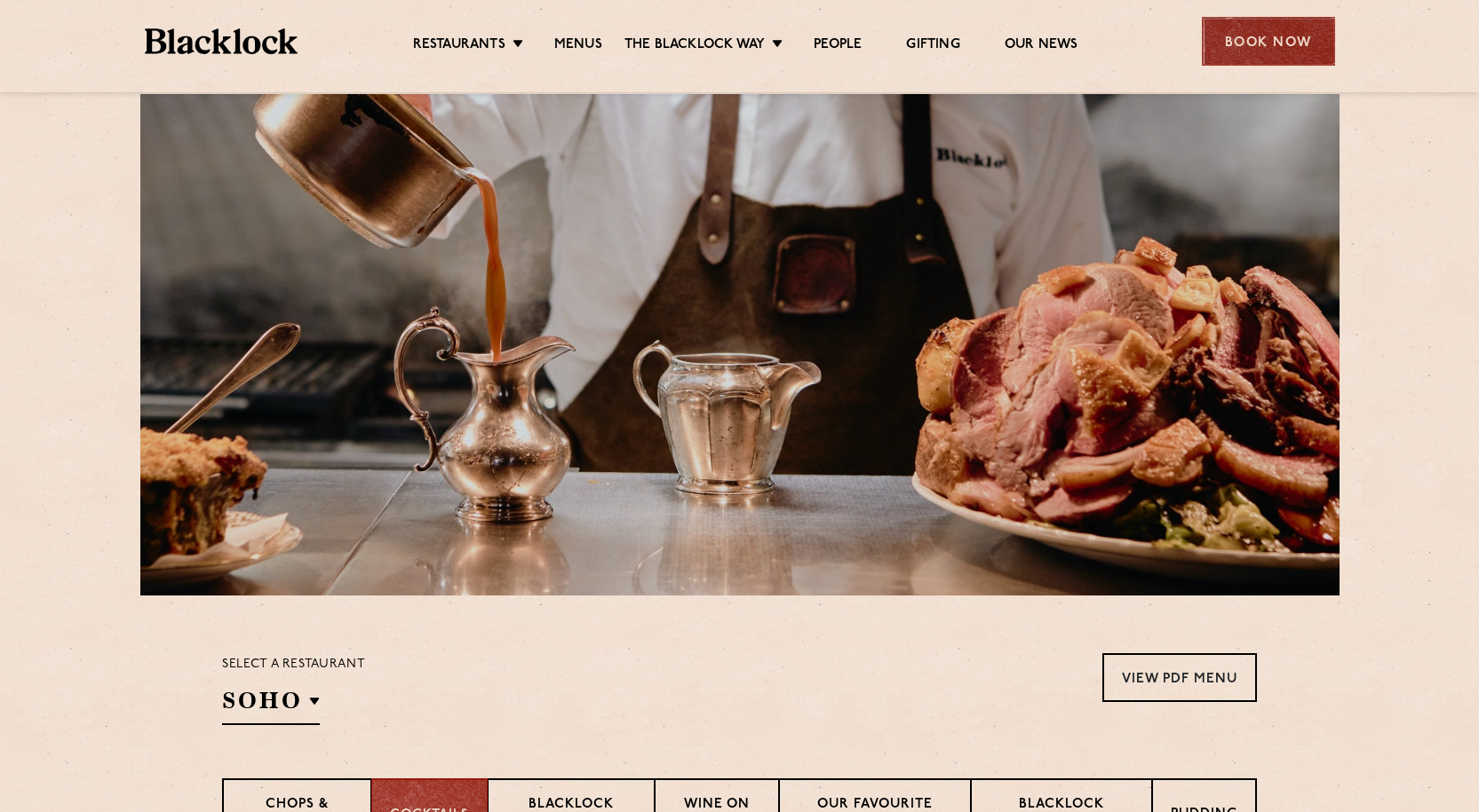
scroll to position [0, 0]
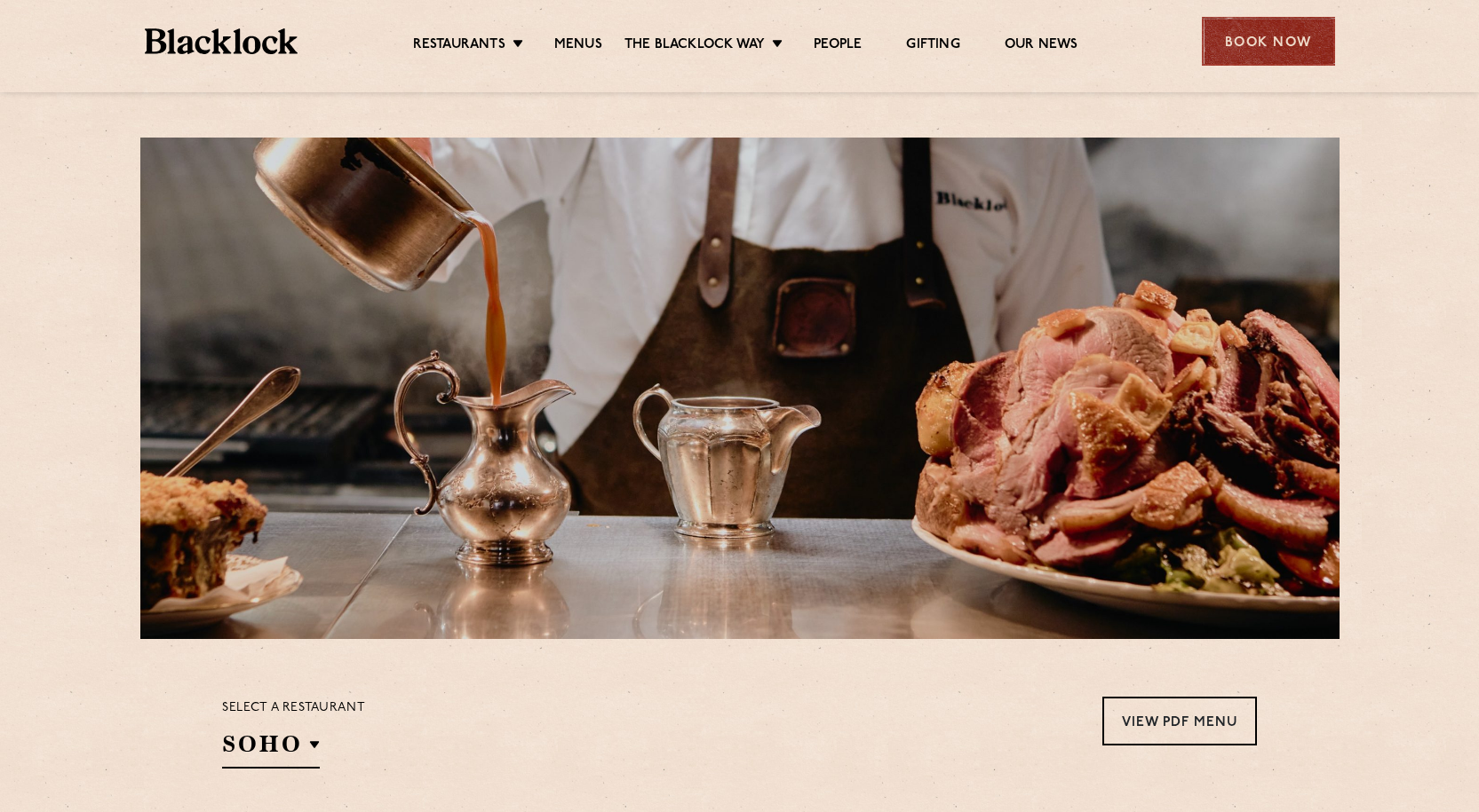
click at [1242, 25] on div "Book Now" at bounding box center [1267, 41] width 134 height 49
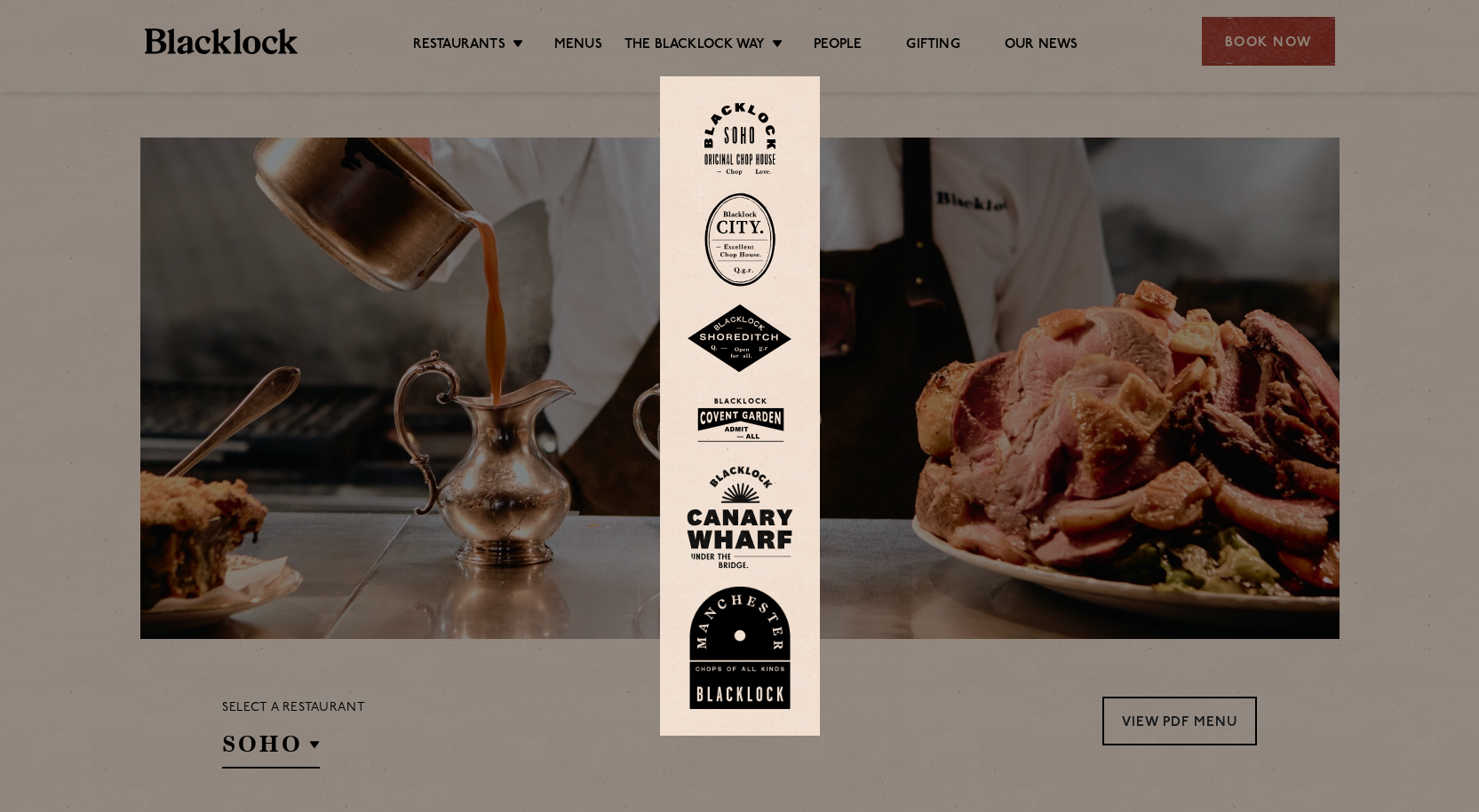
click at [776, 413] on img at bounding box center [739, 420] width 106 height 58
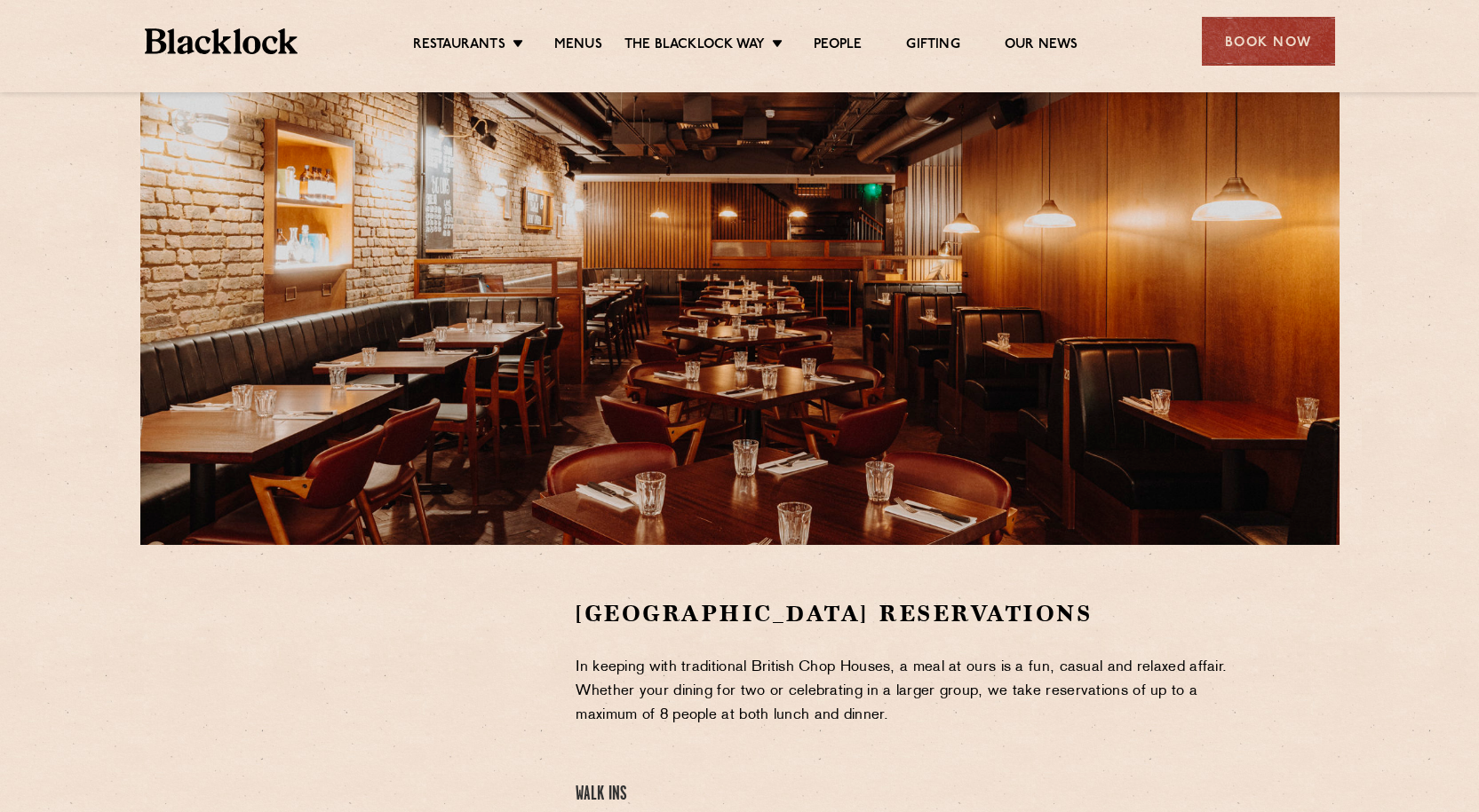
scroll to position [89, 0]
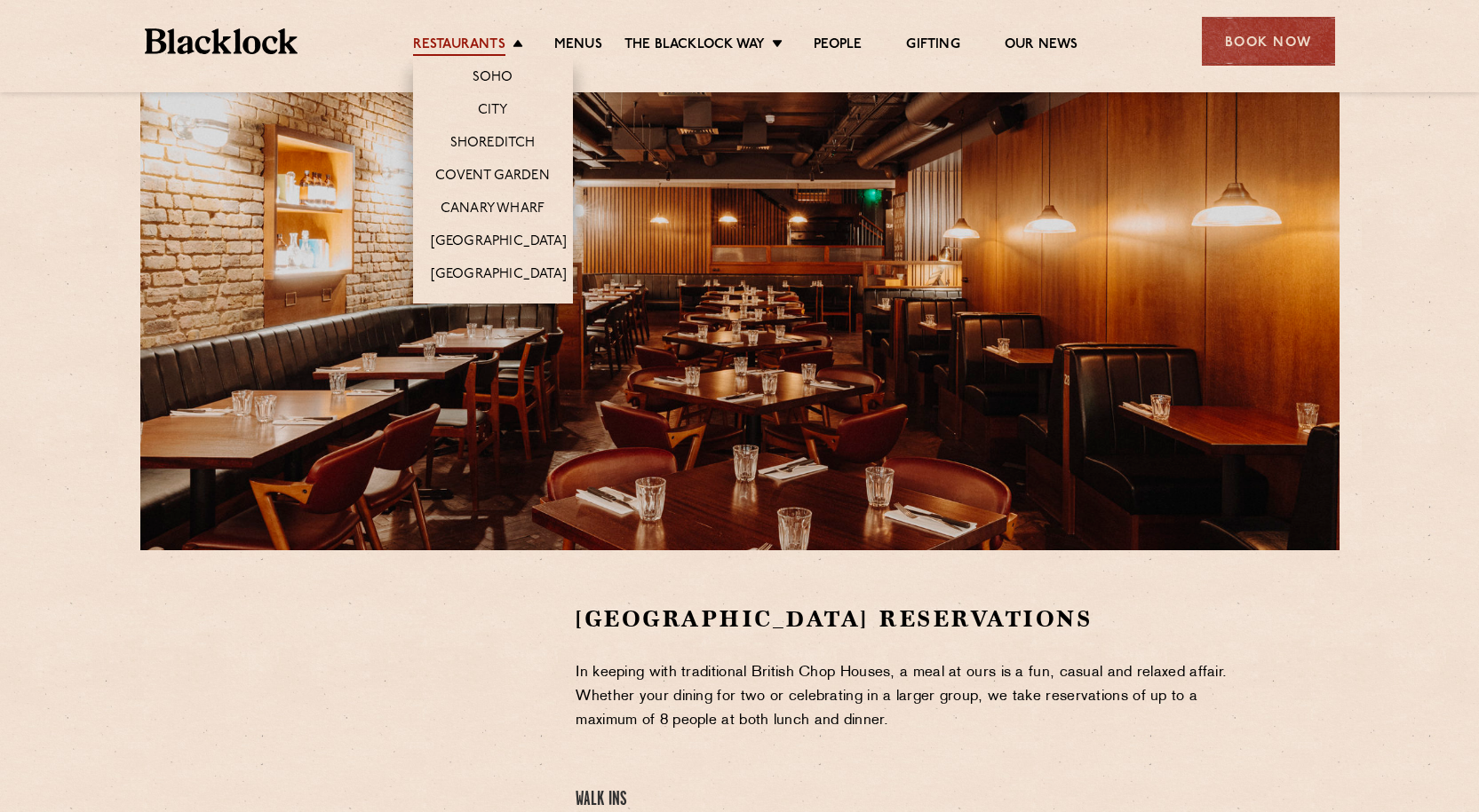
click at [465, 49] on link "Restaurants" at bounding box center [459, 46] width 93 height 19
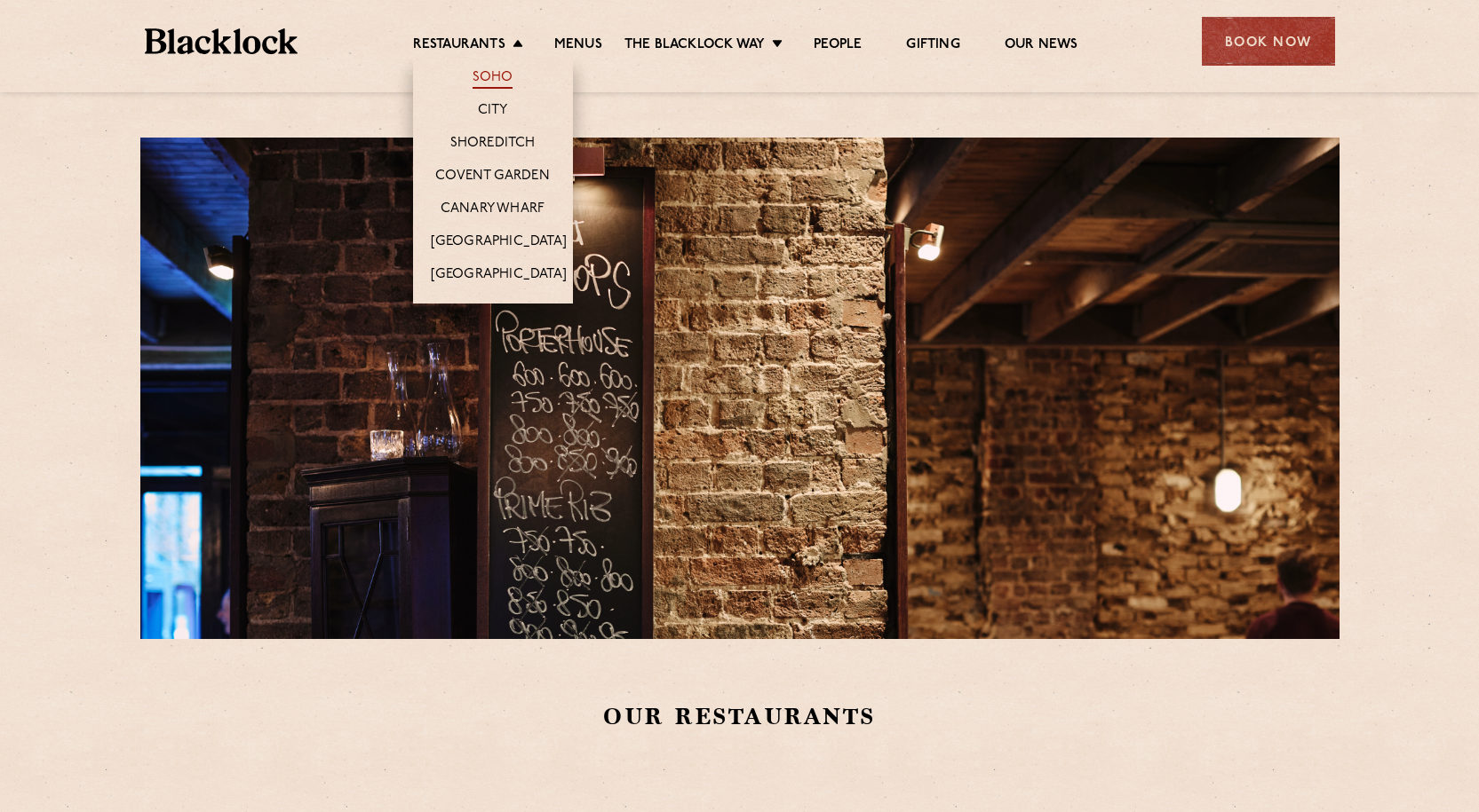
click at [496, 76] on link "Soho" at bounding box center [493, 79] width 41 height 19
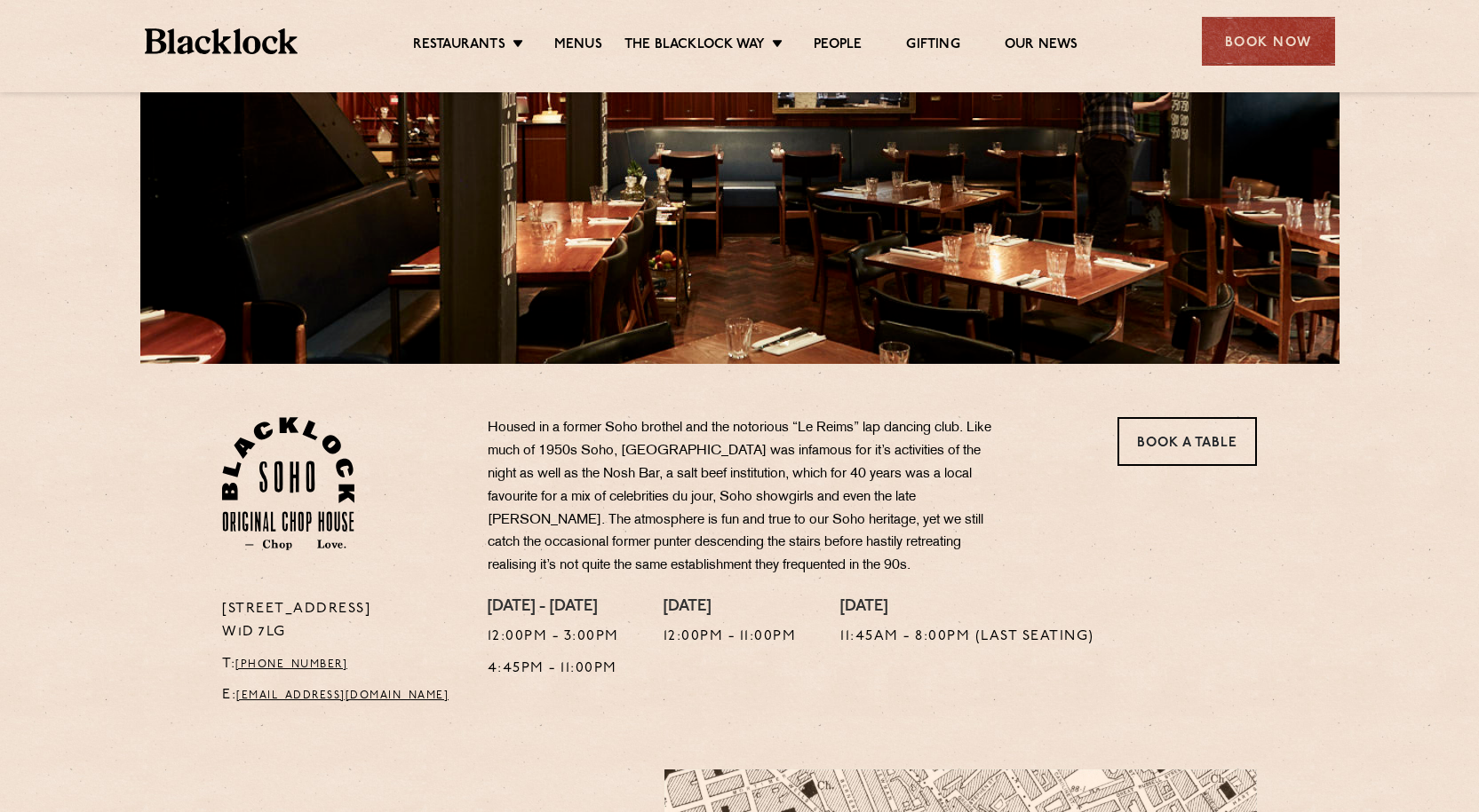
scroll to position [266, 0]
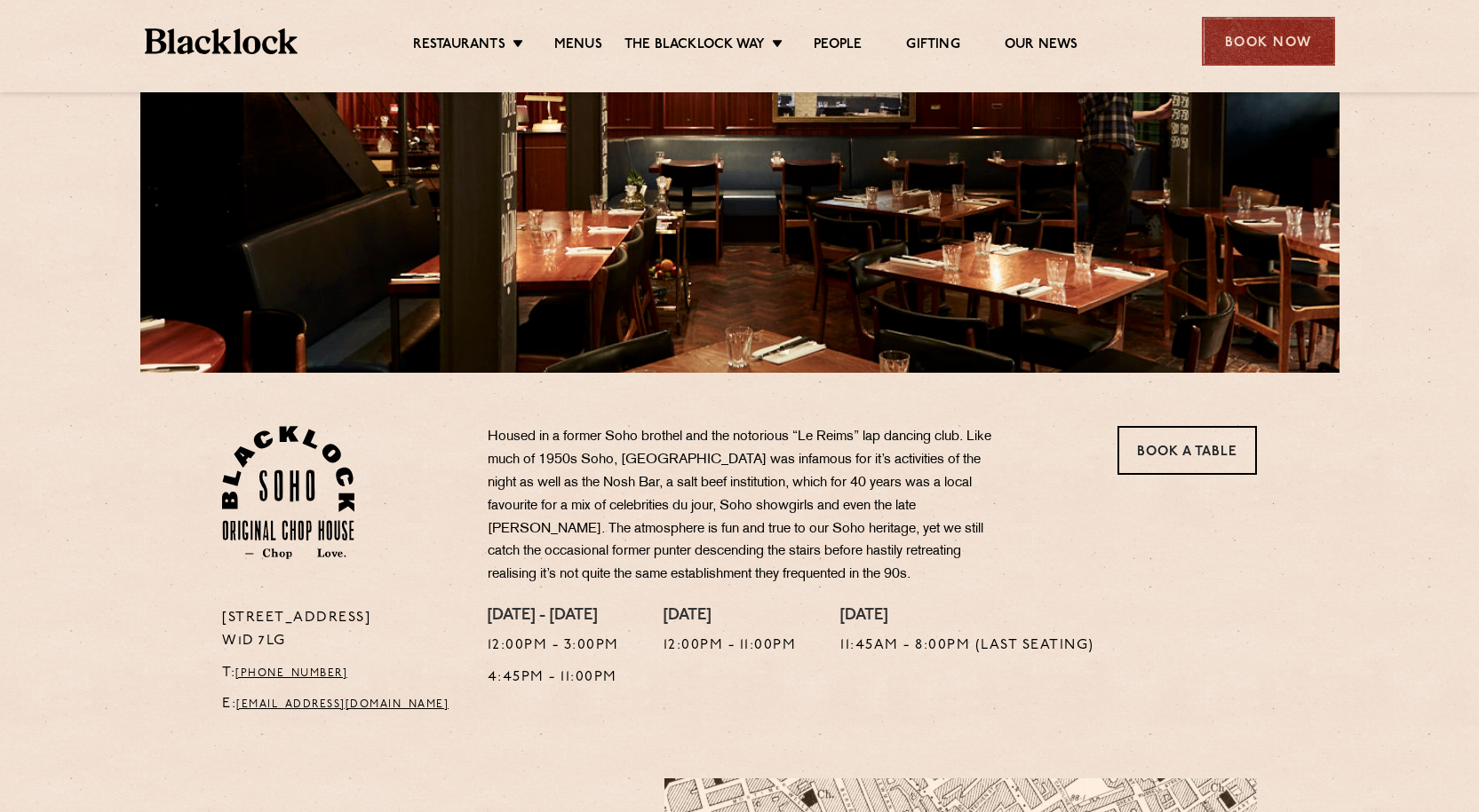
click at [1270, 36] on div "Book Now" at bounding box center [1267, 41] width 134 height 49
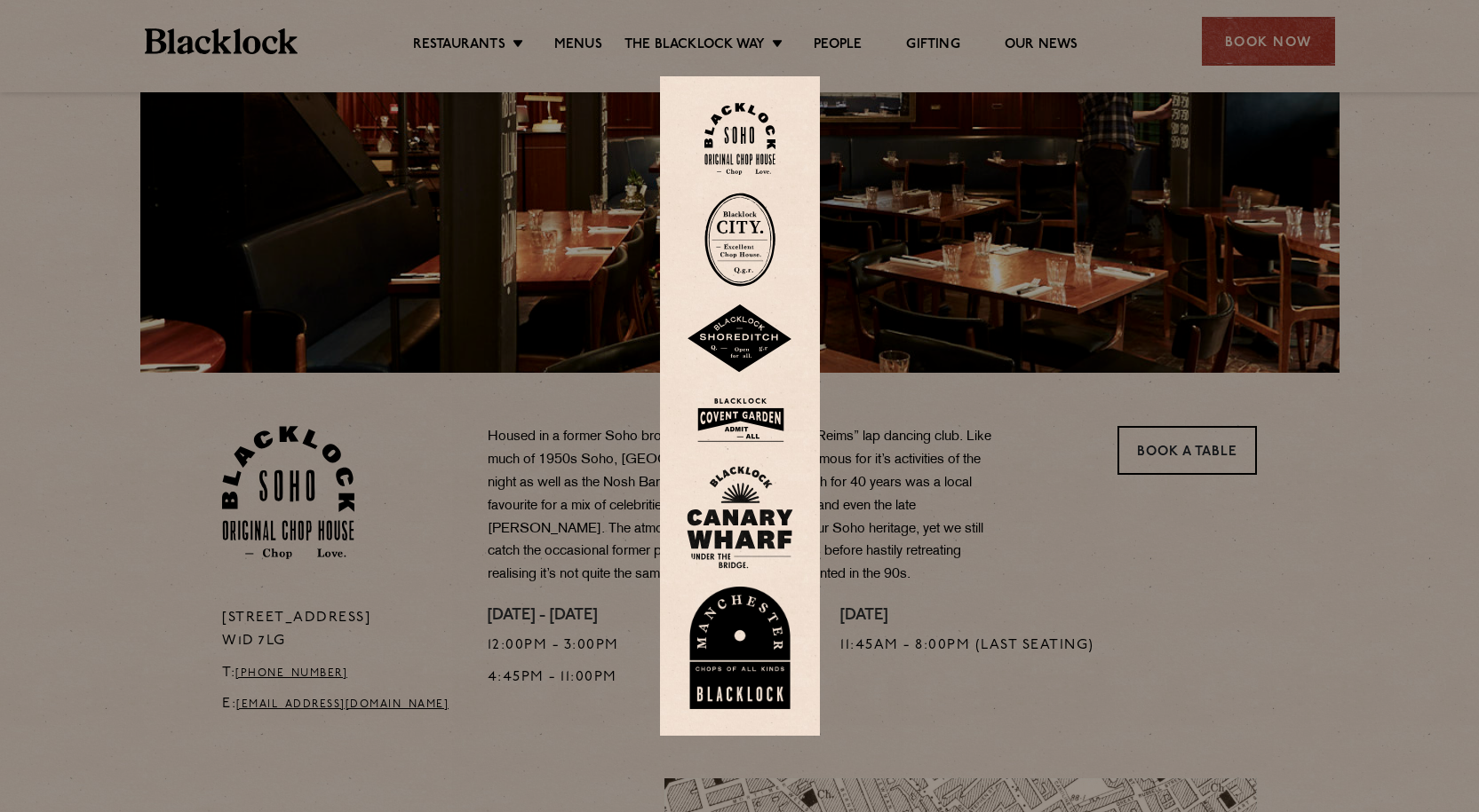
click at [756, 135] on img at bounding box center [739, 139] width 71 height 72
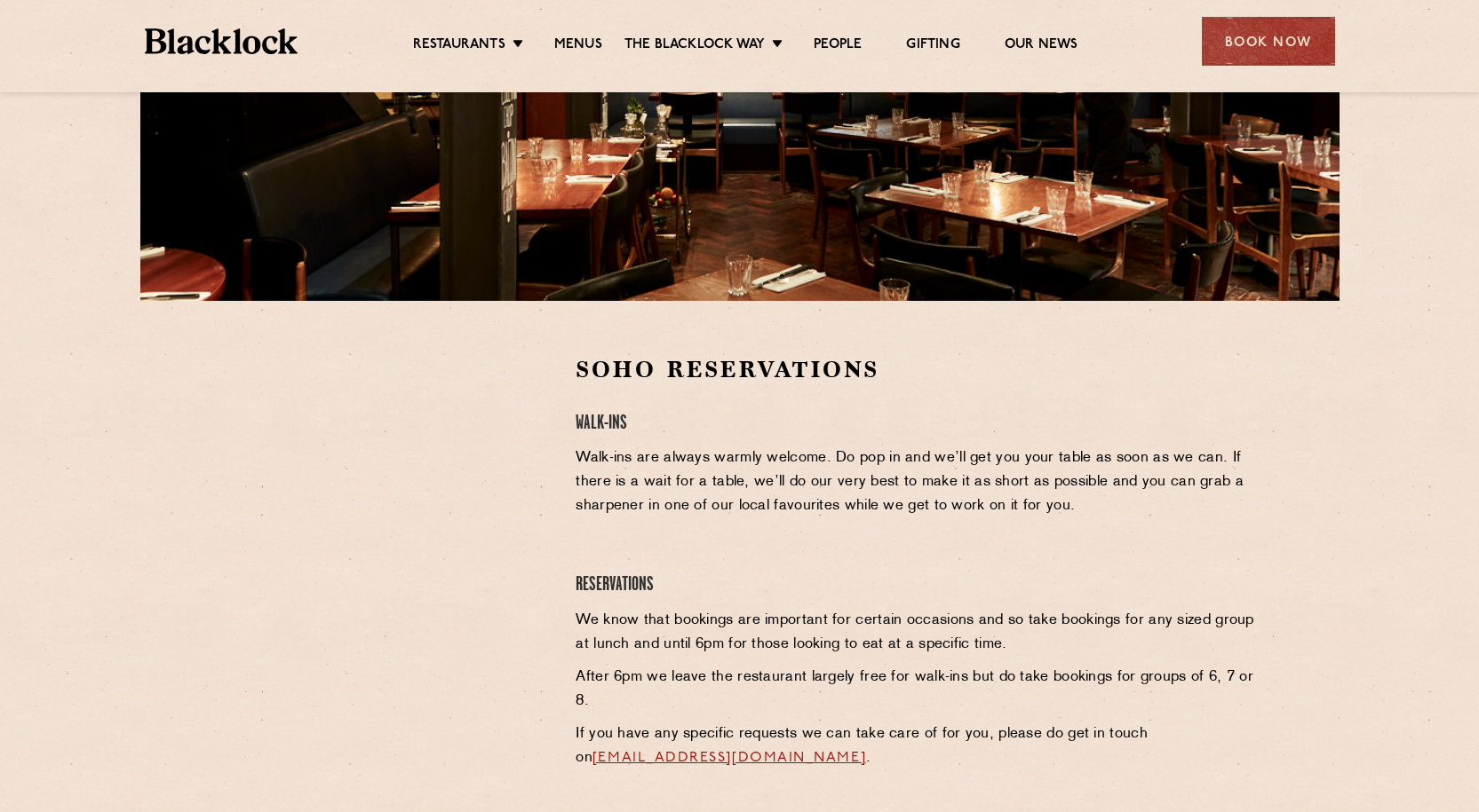
scroll to position [355, 0]
